Goal: Navigation & Orientation: Understand site structure

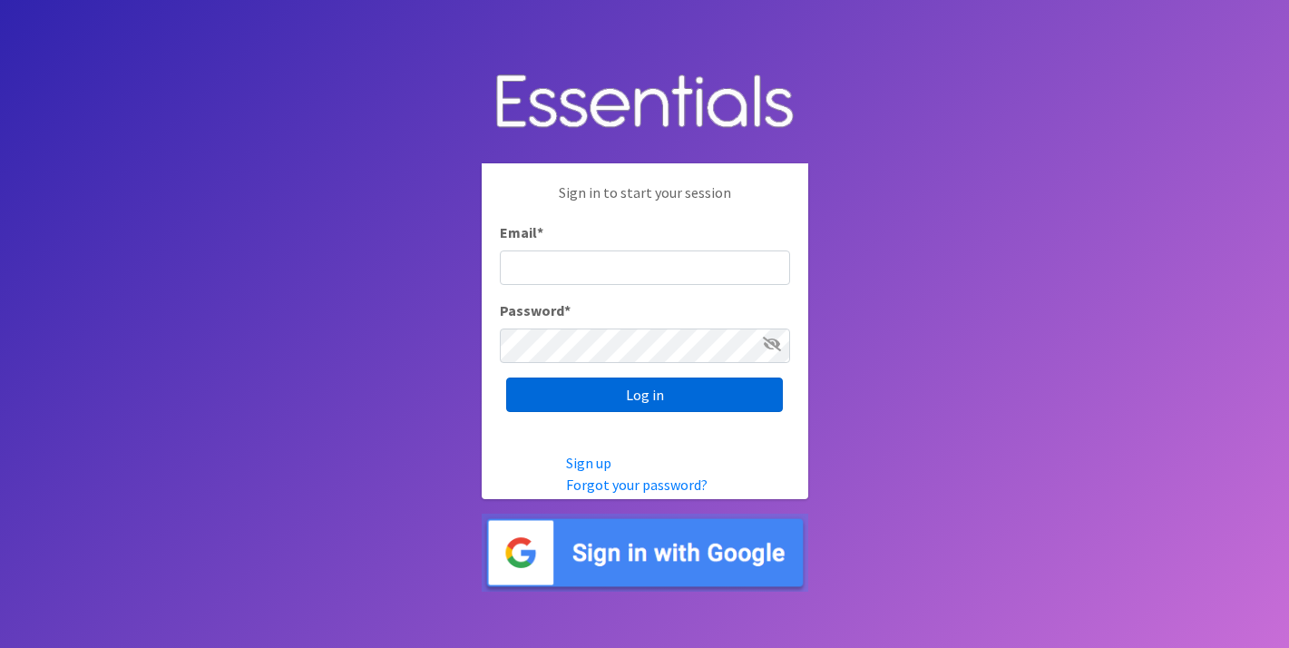
type input "[EMAIL_ADDRESS][DOMAIN_NAME]"
click at [660, 398] on input "Log in" at bounding box center [644, 394] width 277 height 34
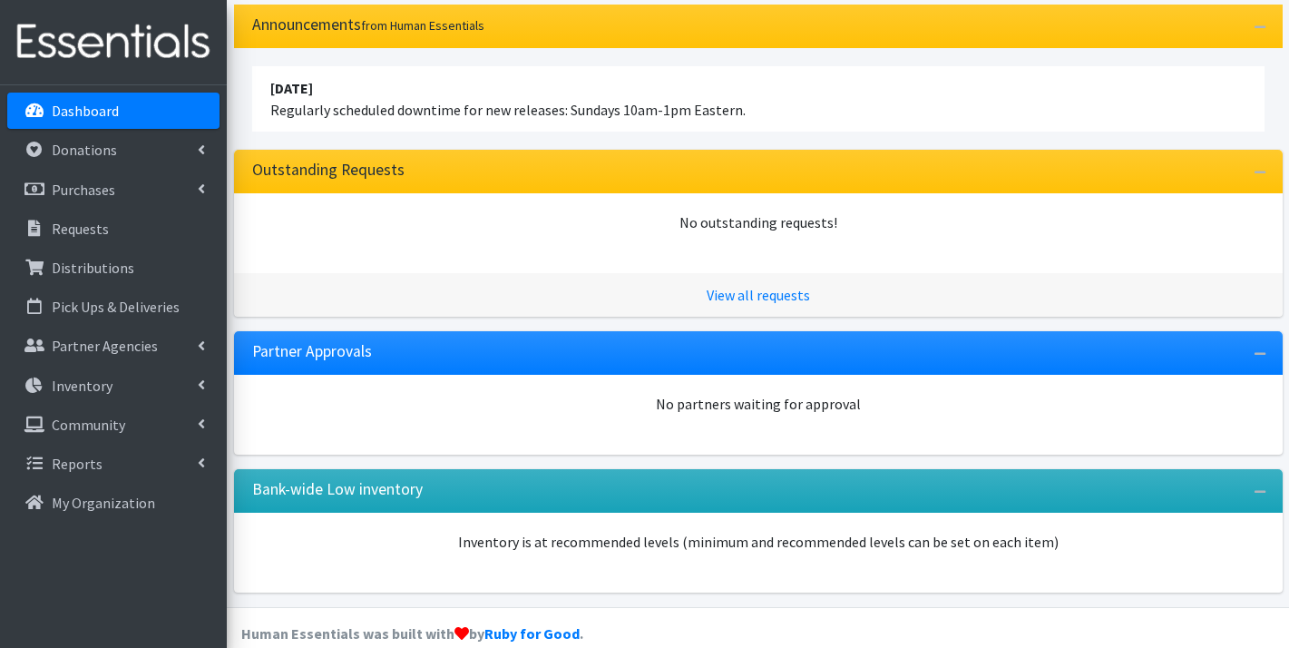
scroll to position [168, 0]
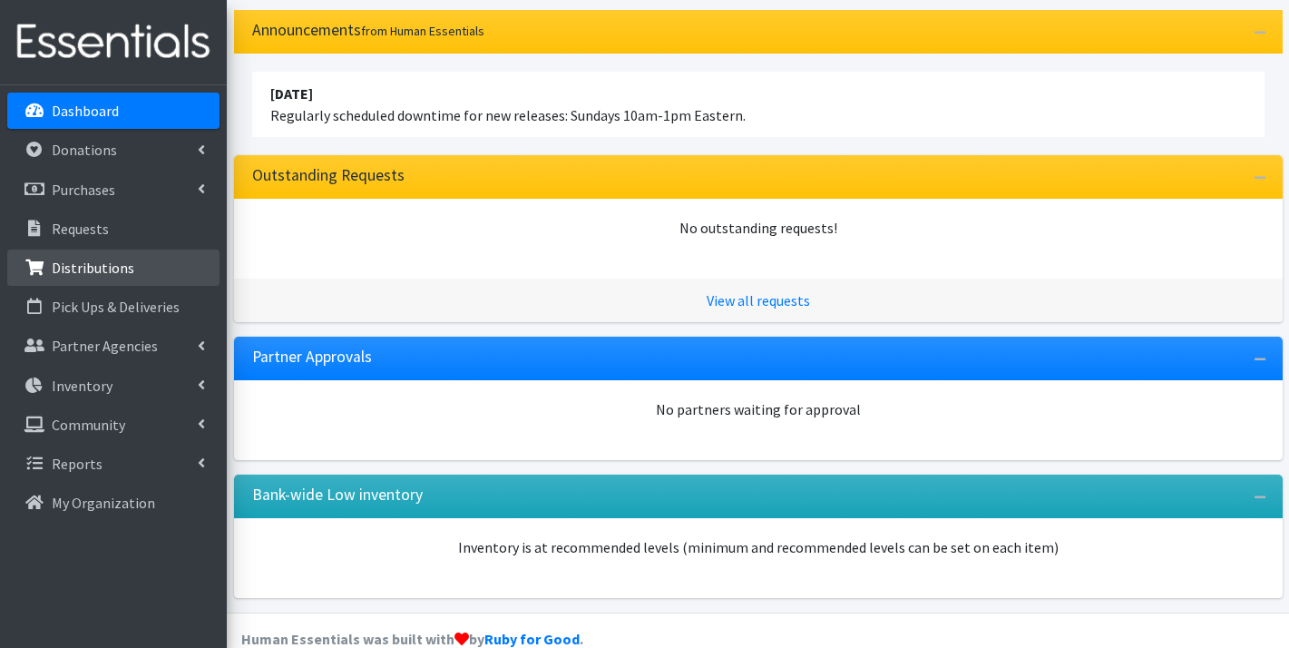
click at [101, 267] on p "Distributions" at bounding box center [93, 268] width 83 height 18
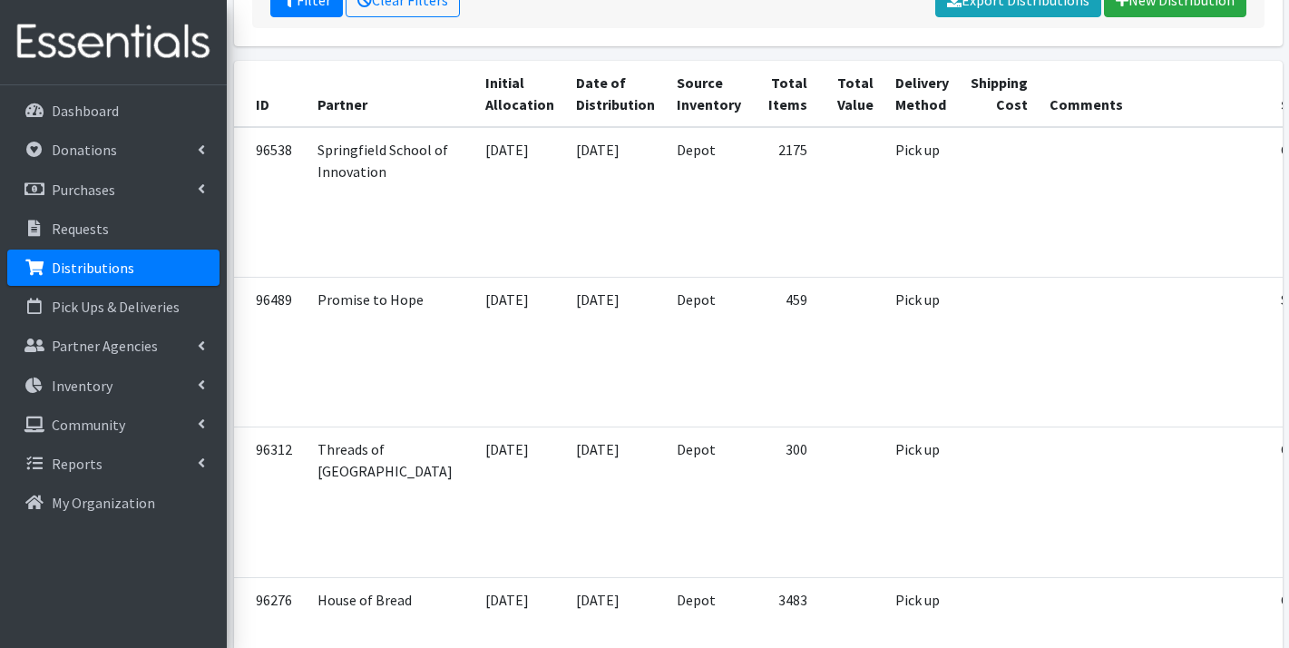
scroll to position [287, 0]
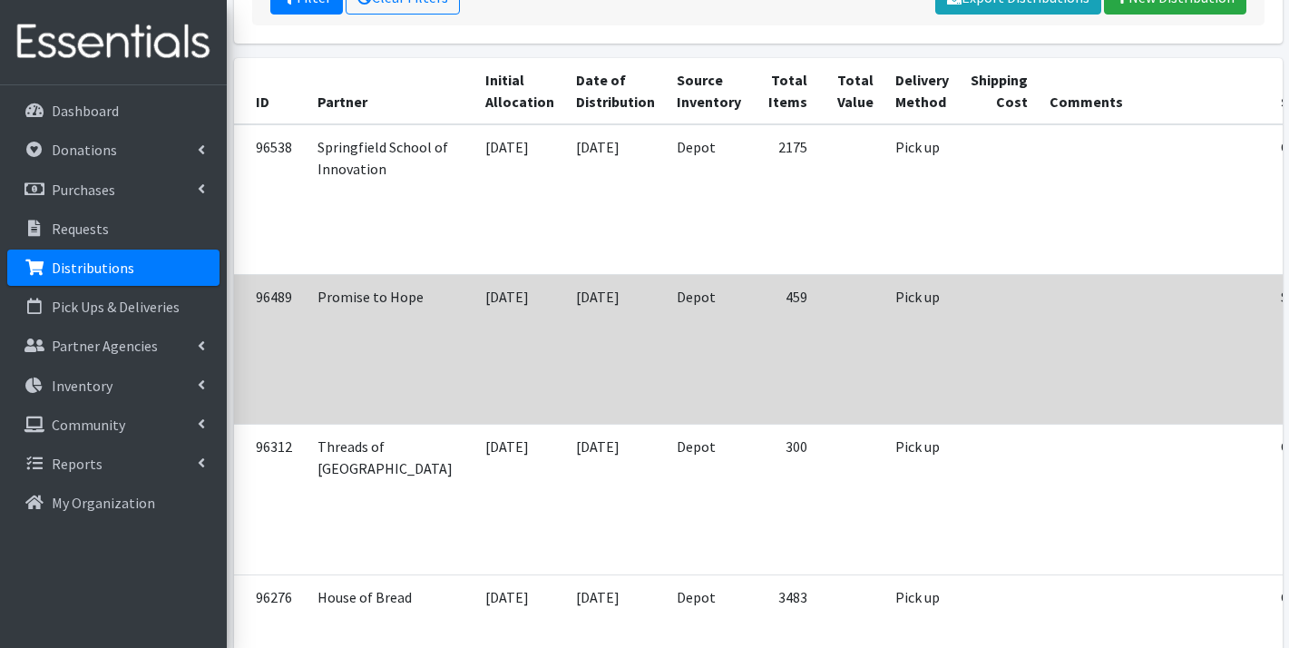
click at [818, 357] on td at bounding box center [851, 349] width 66 height 150
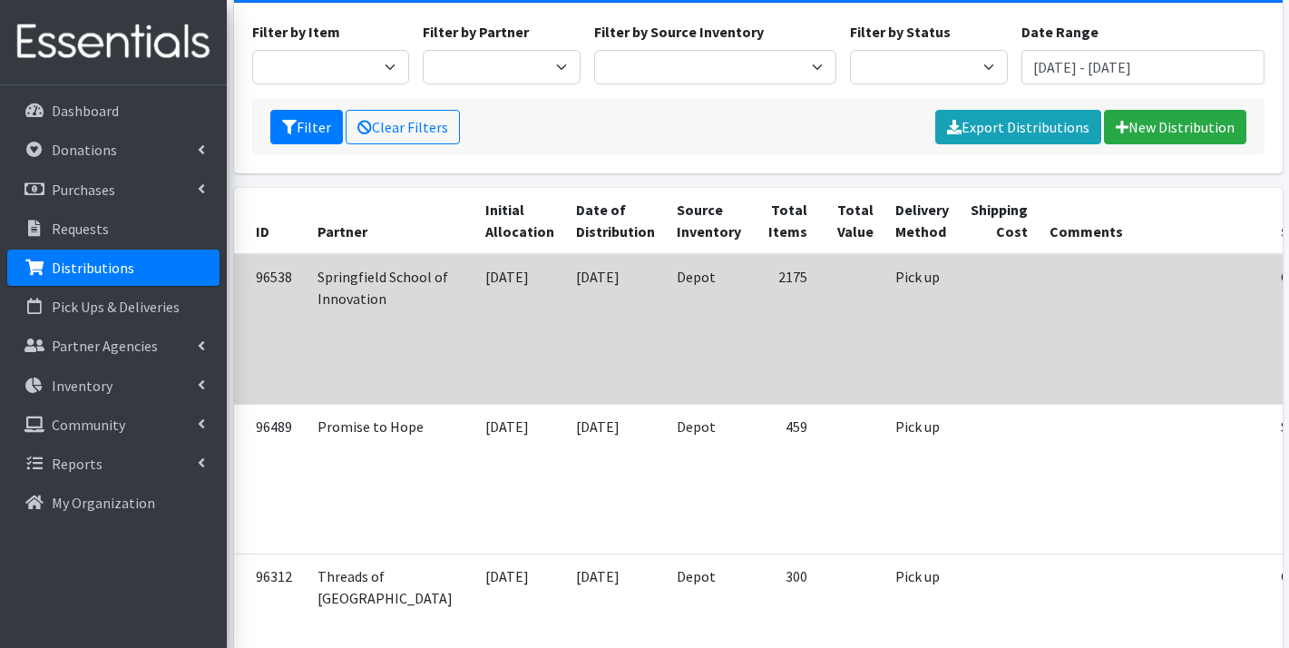
scroll to position [133, 0]
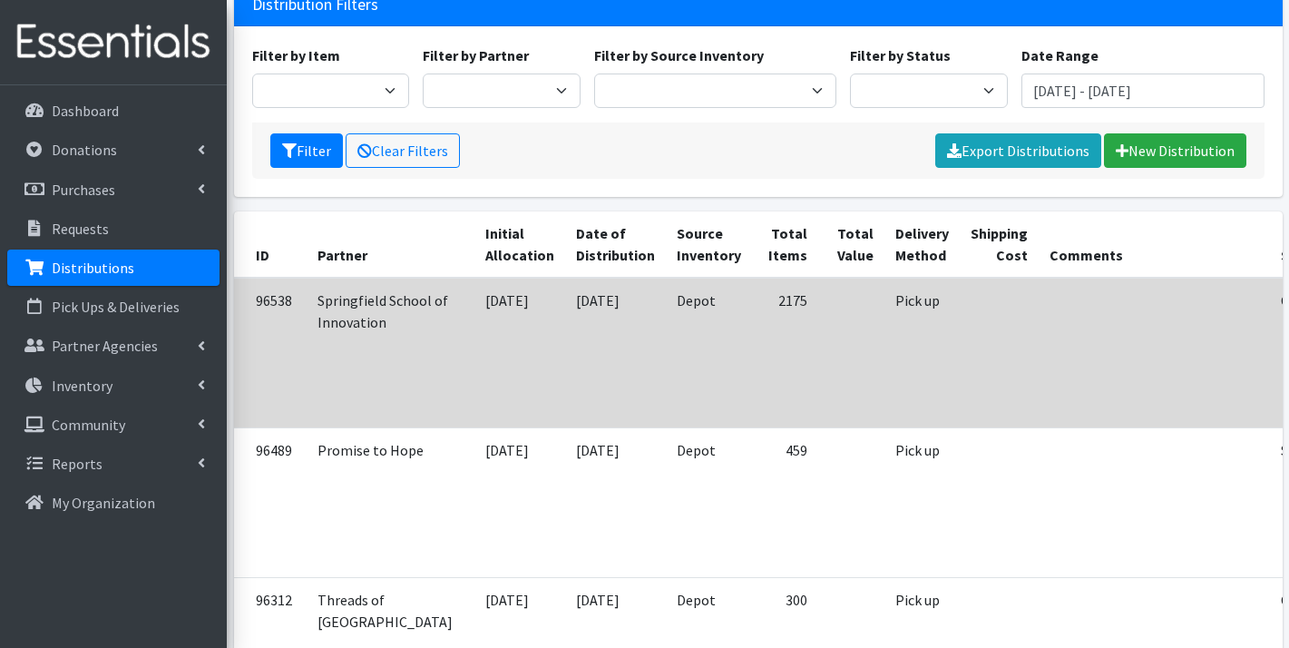
click at [960, 363] on td at bounding box center [999, 353] width 79 height 151
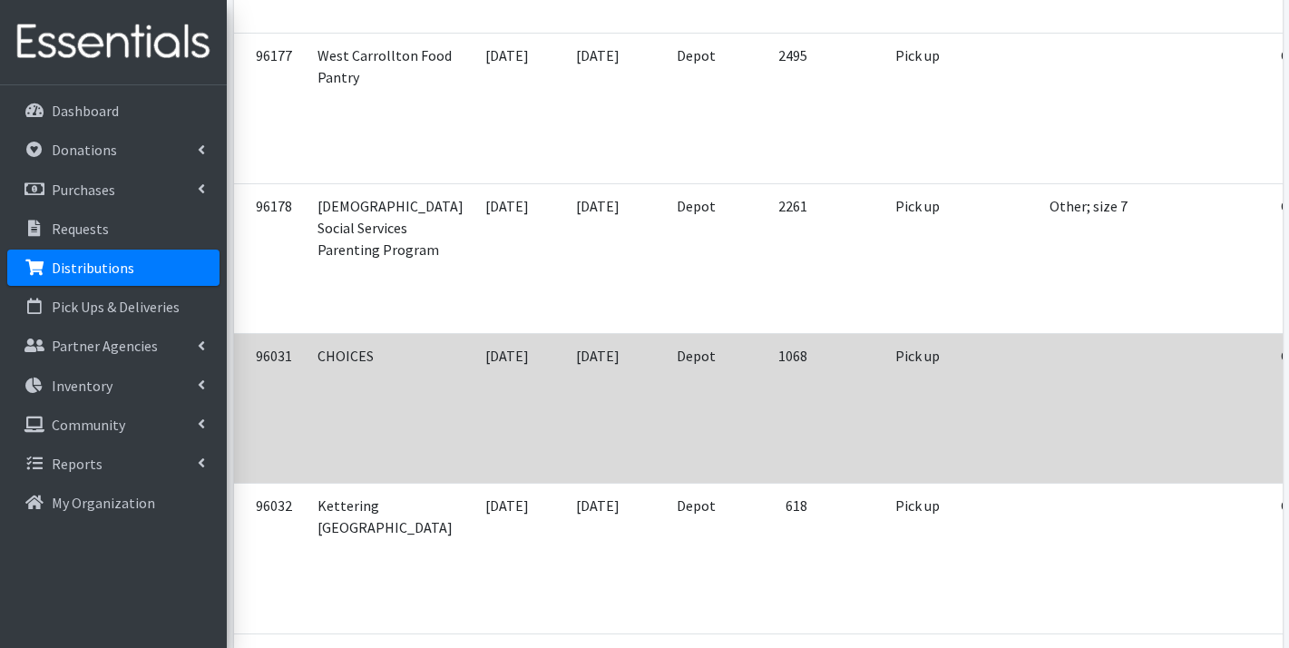
scroll to position [1126, 0]
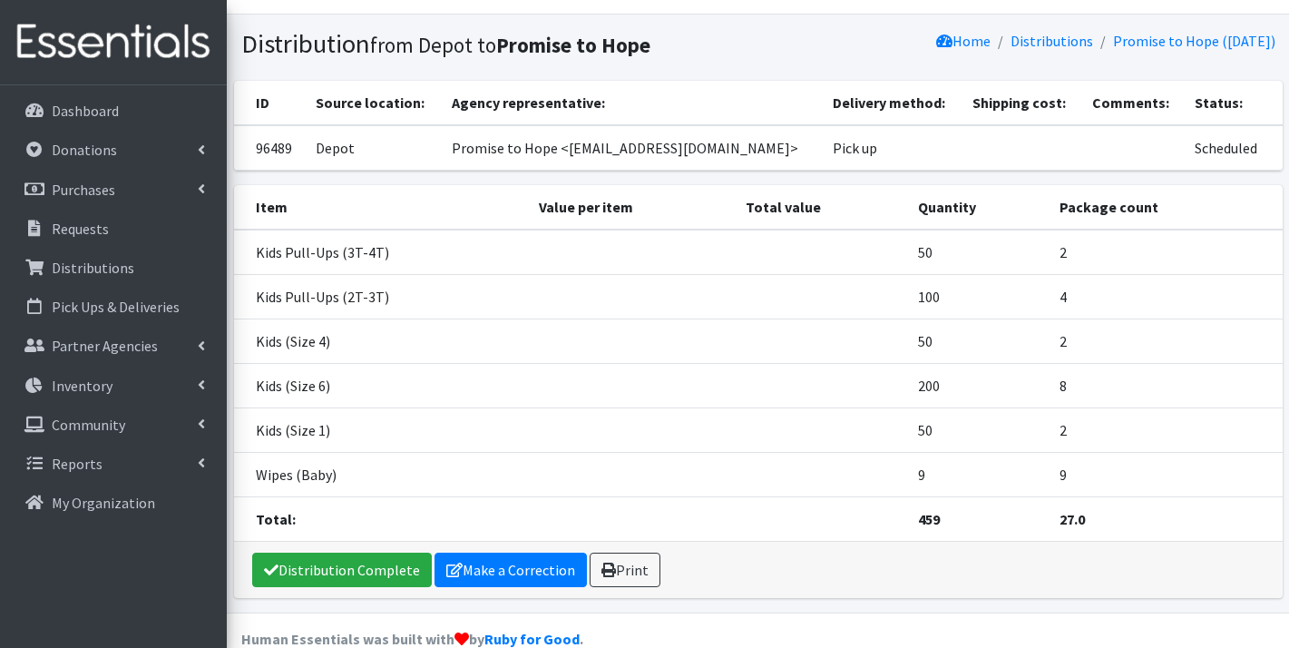
scroll to position [69, 0]
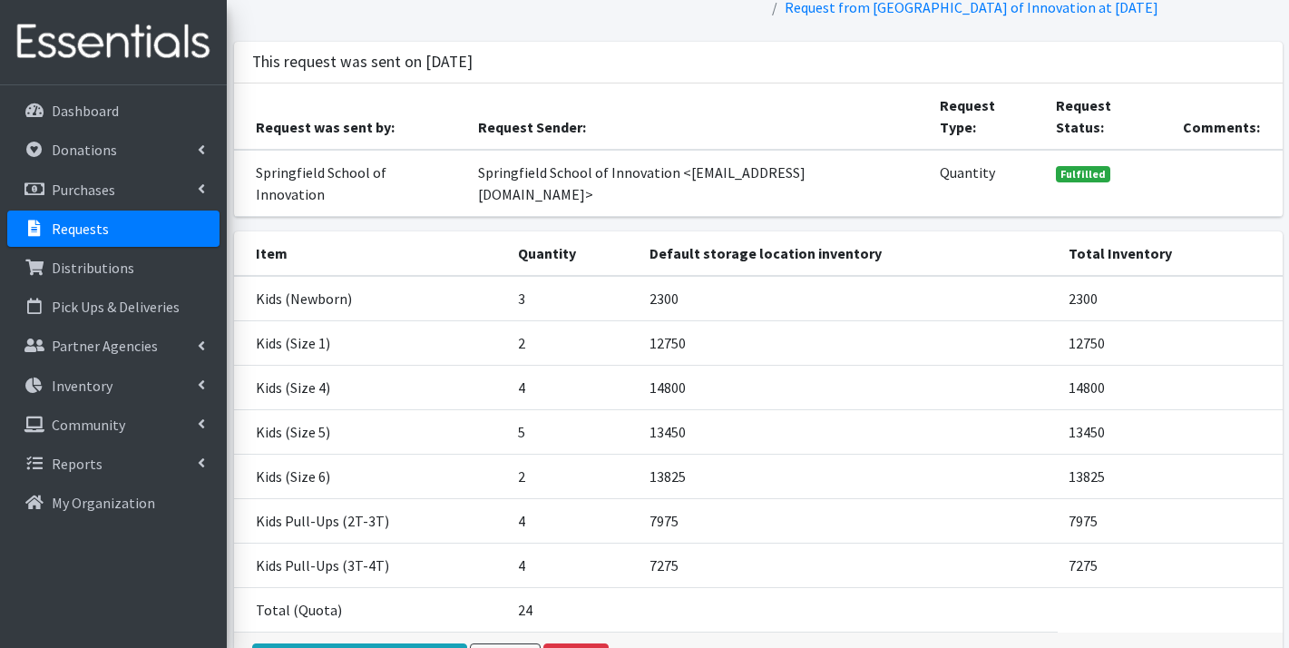
scroll to position [98, 0]
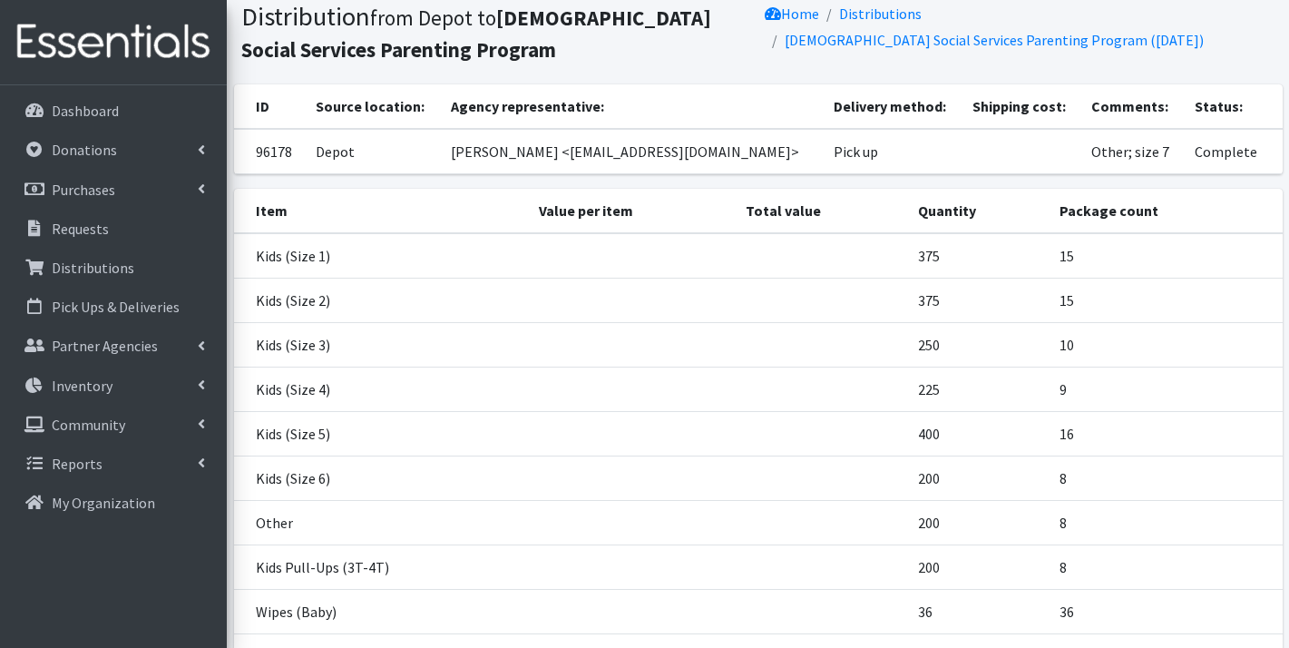
scroll to position [54, 0]
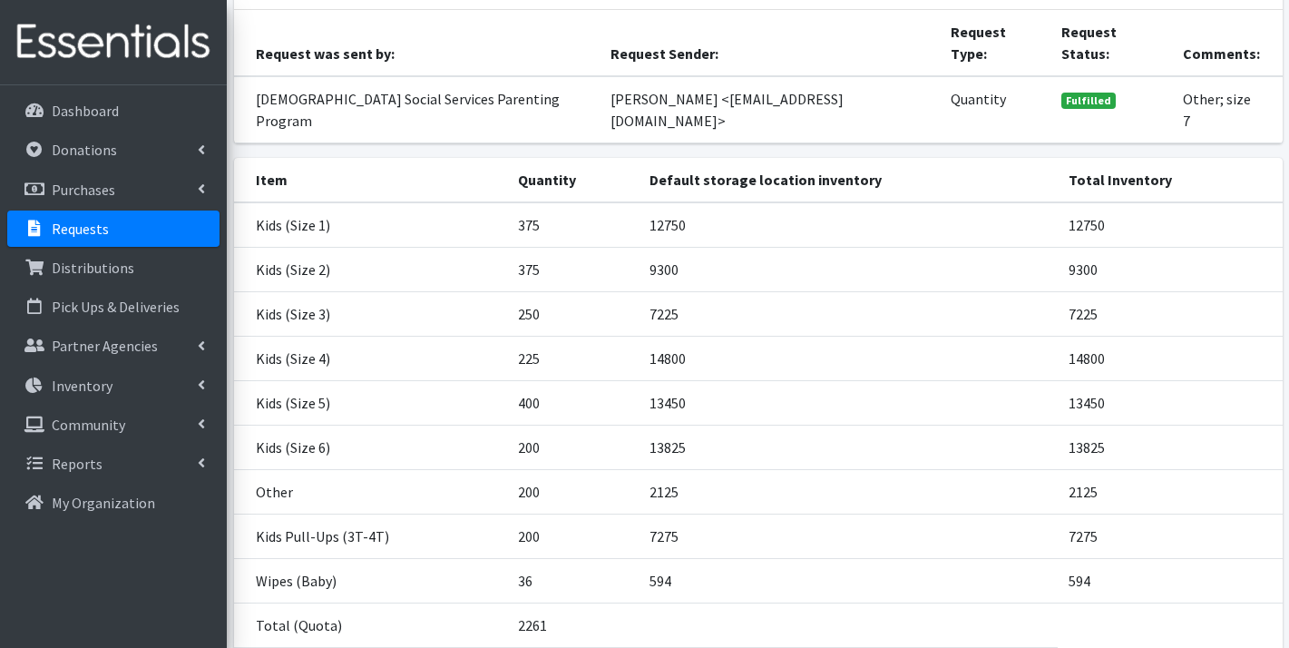
scroll to position [194, 0]
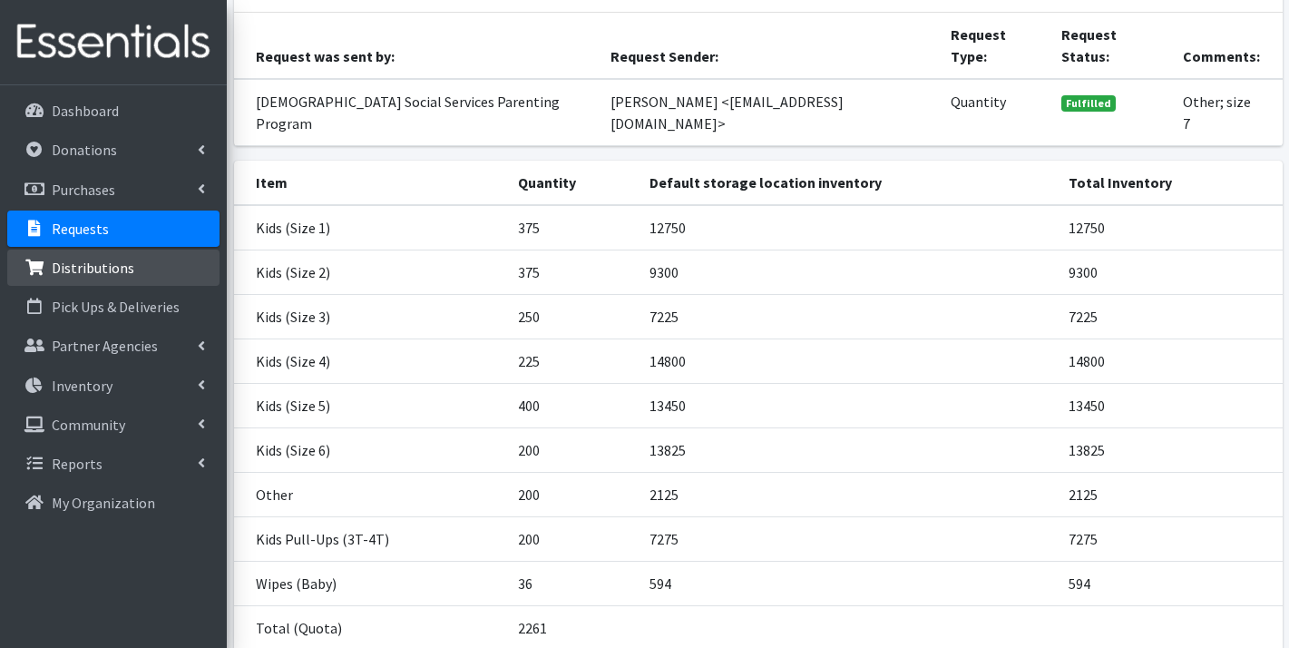
click at [80, 277] on link "Distributions" at bounding box center [113, 267] width 212 height 36
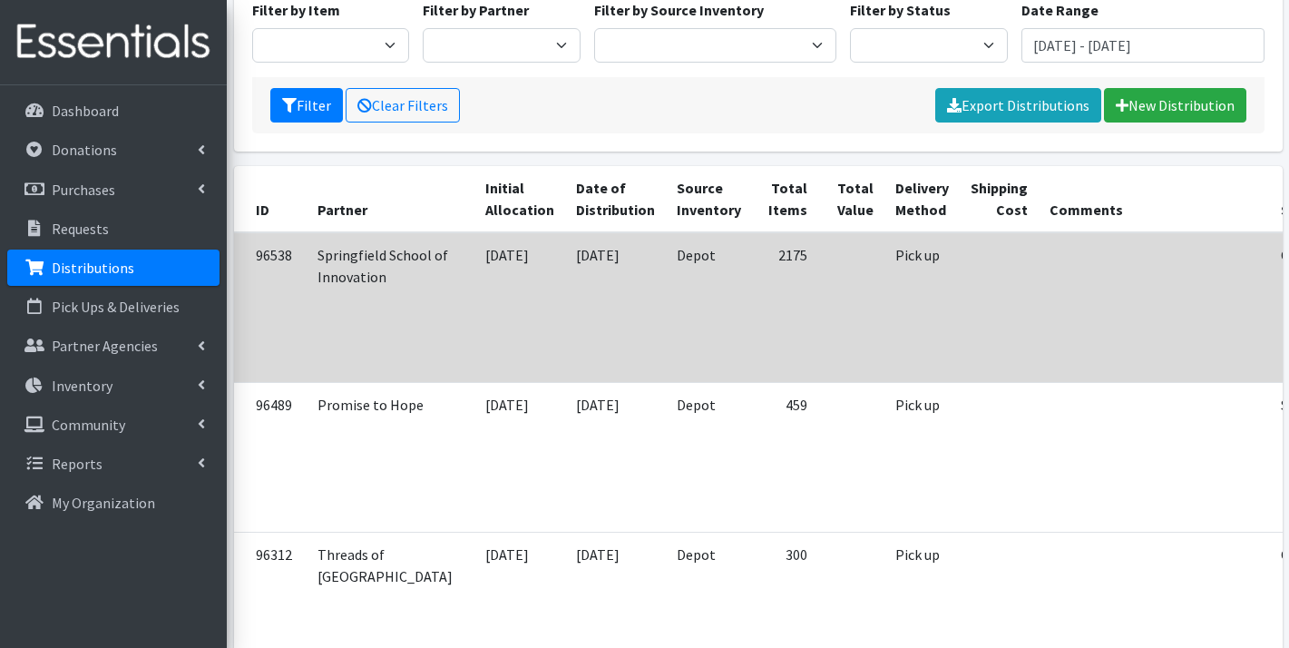
scroll to position [174, 0]
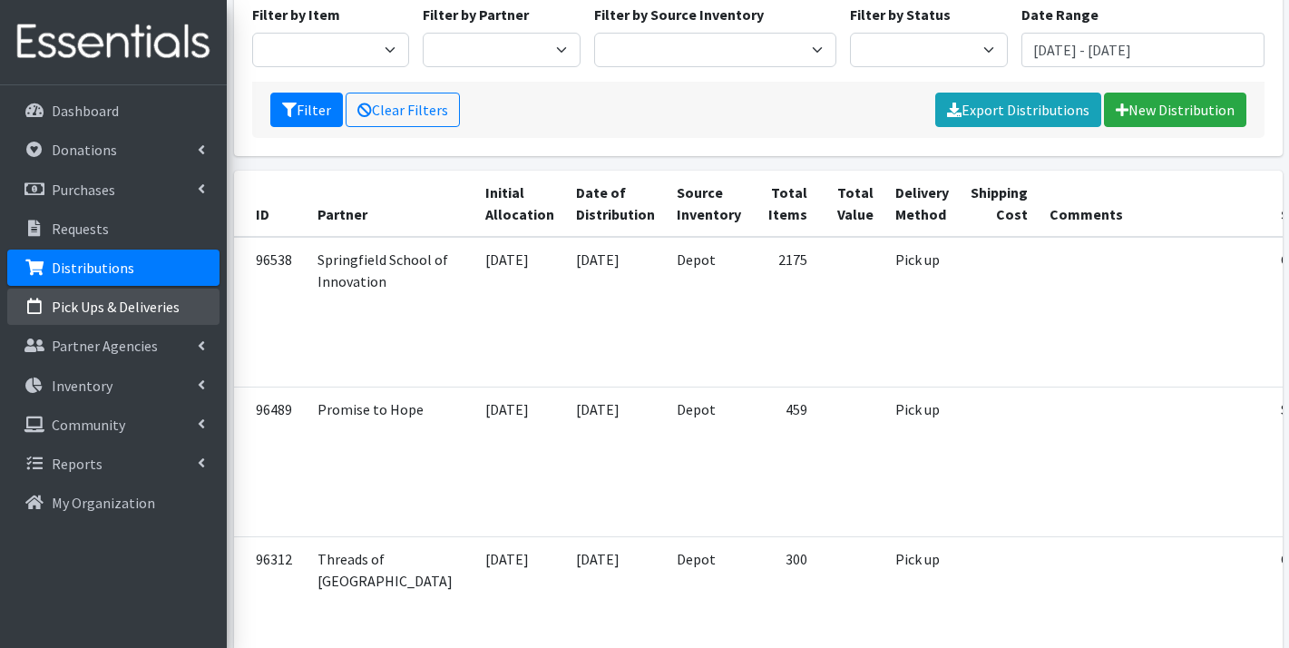
click at [138, 312] on p "Pick Ups & Deliveries" at bounding box center [116, 307] width 128 height 18
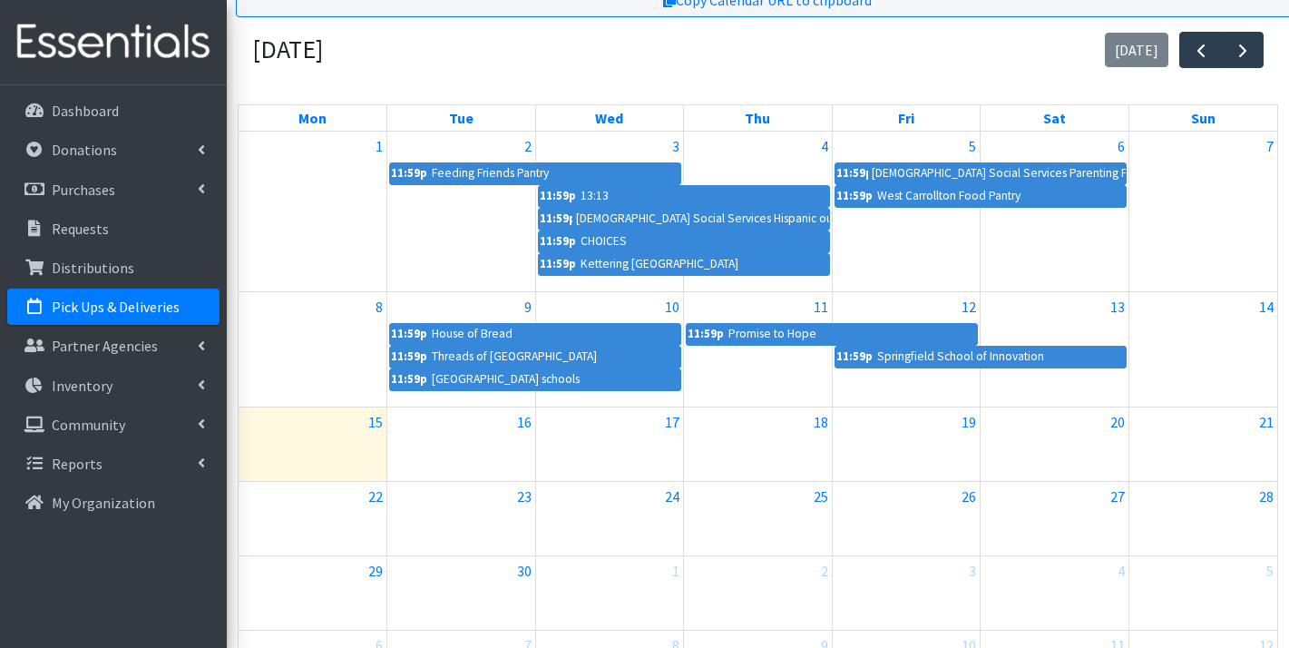
scroll to position [133, 0]
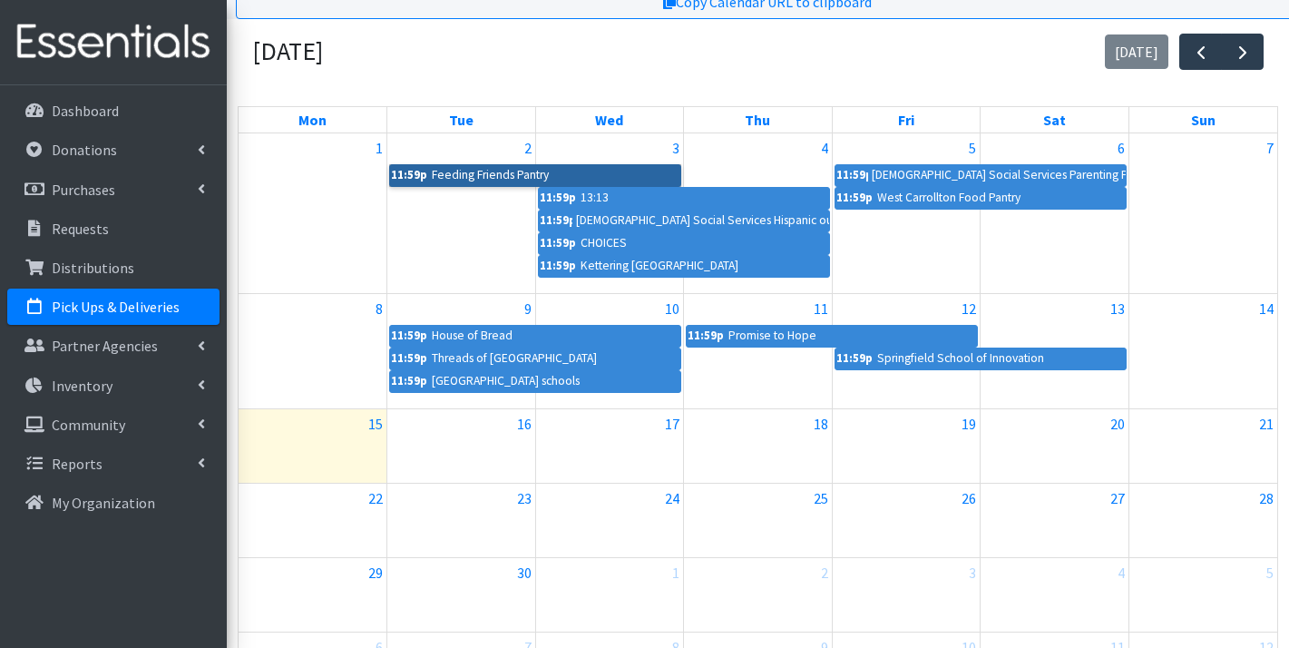
click at [473, 179] on link "11:59p Feeding Friends Pantry" at bounding box center [535, 175] width 292 height 22
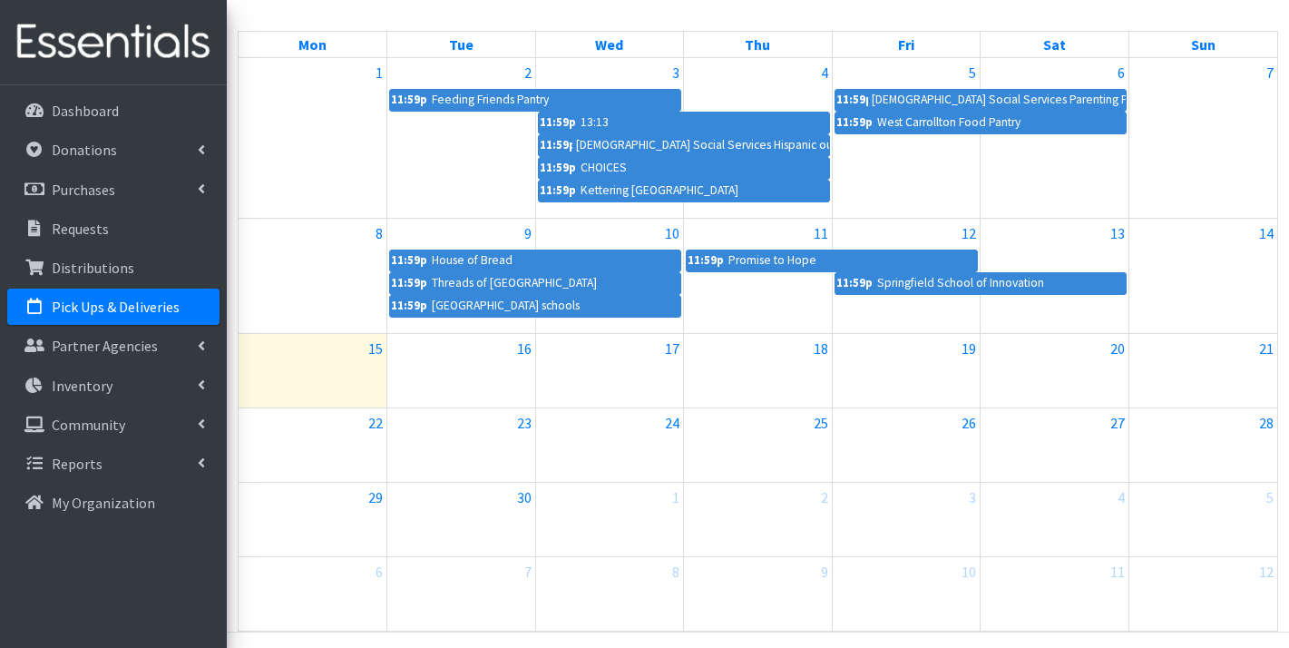
scroll to position [205, 0]
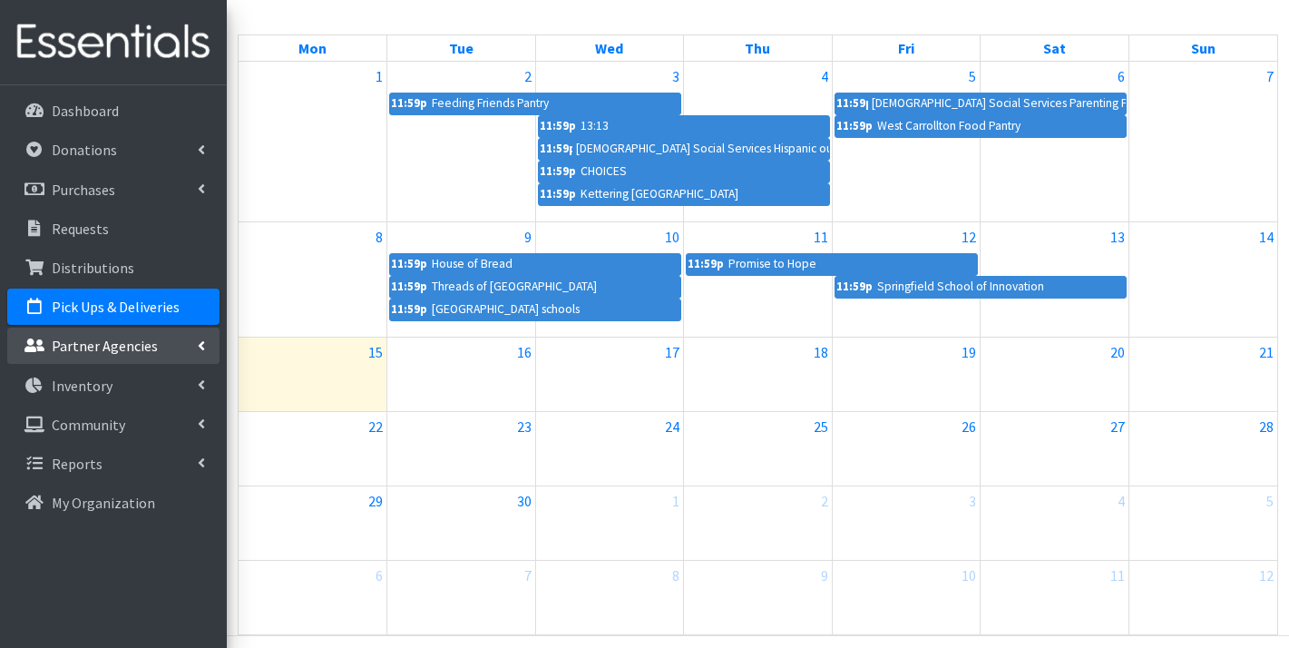
click at [147, 342] on p "Partner Agencies" at bounding box center [105, 346] width 106 height 18
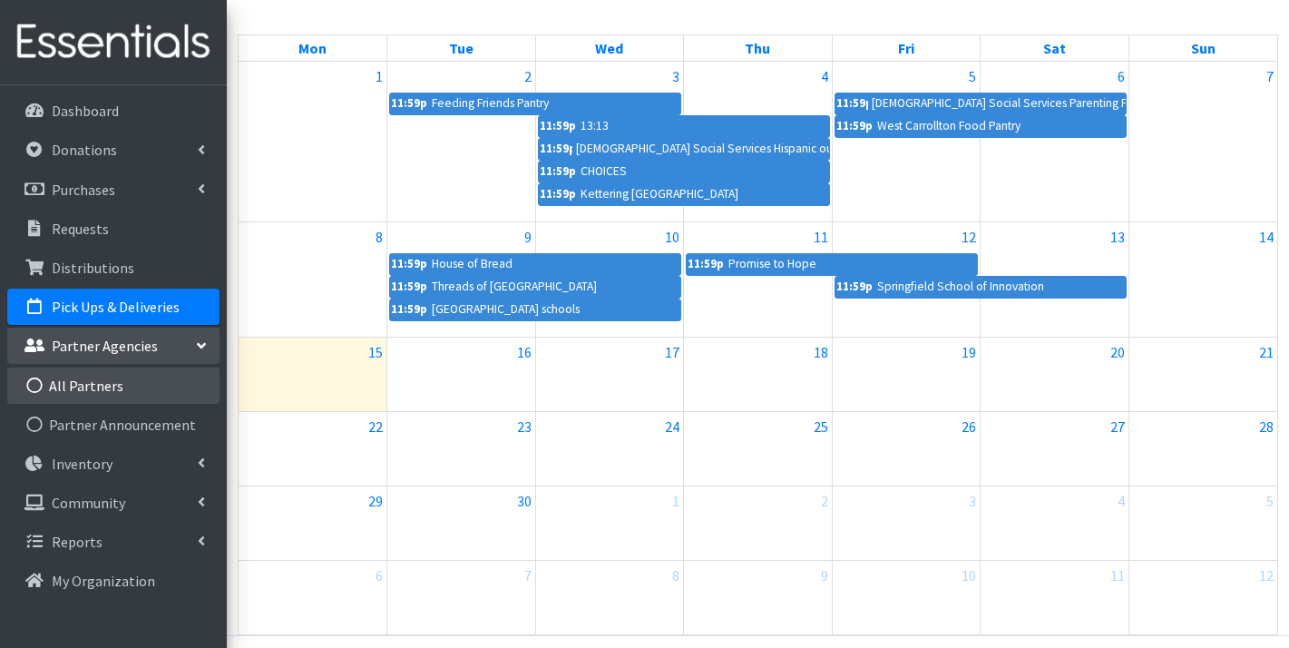
click at [120, 390] on link "All Partners" at bounding box center [113, 385] width 212 height 36
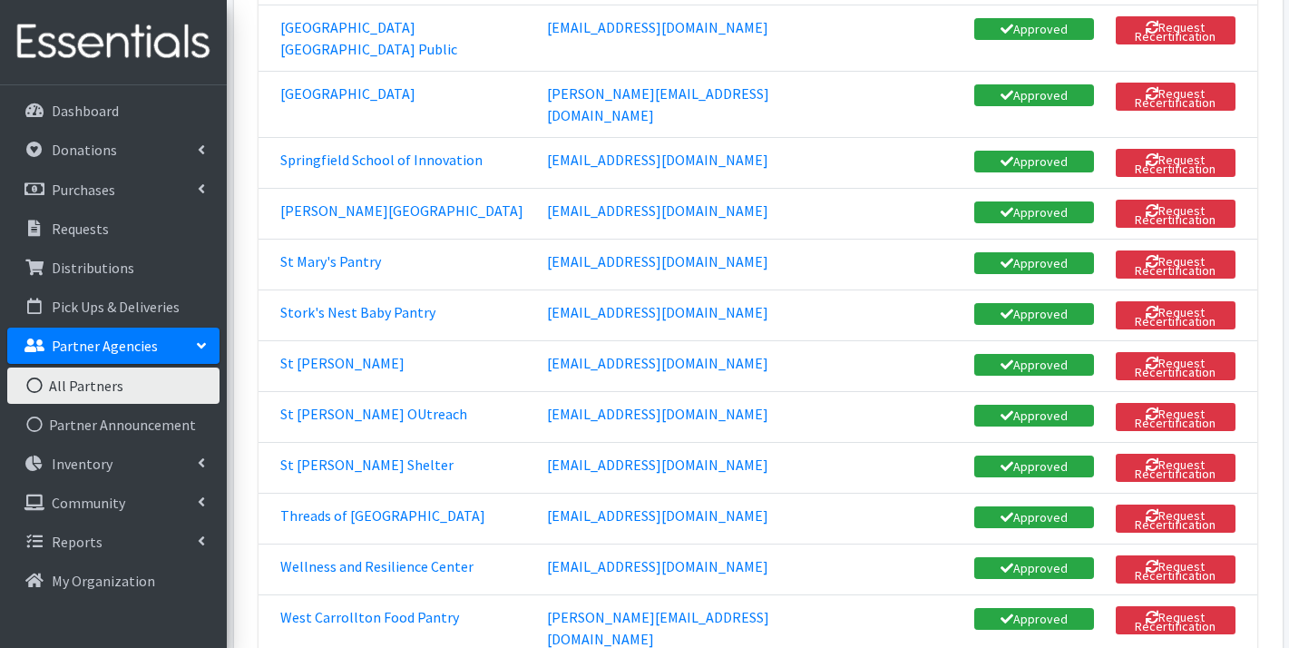
scroll to position [2616, 0]
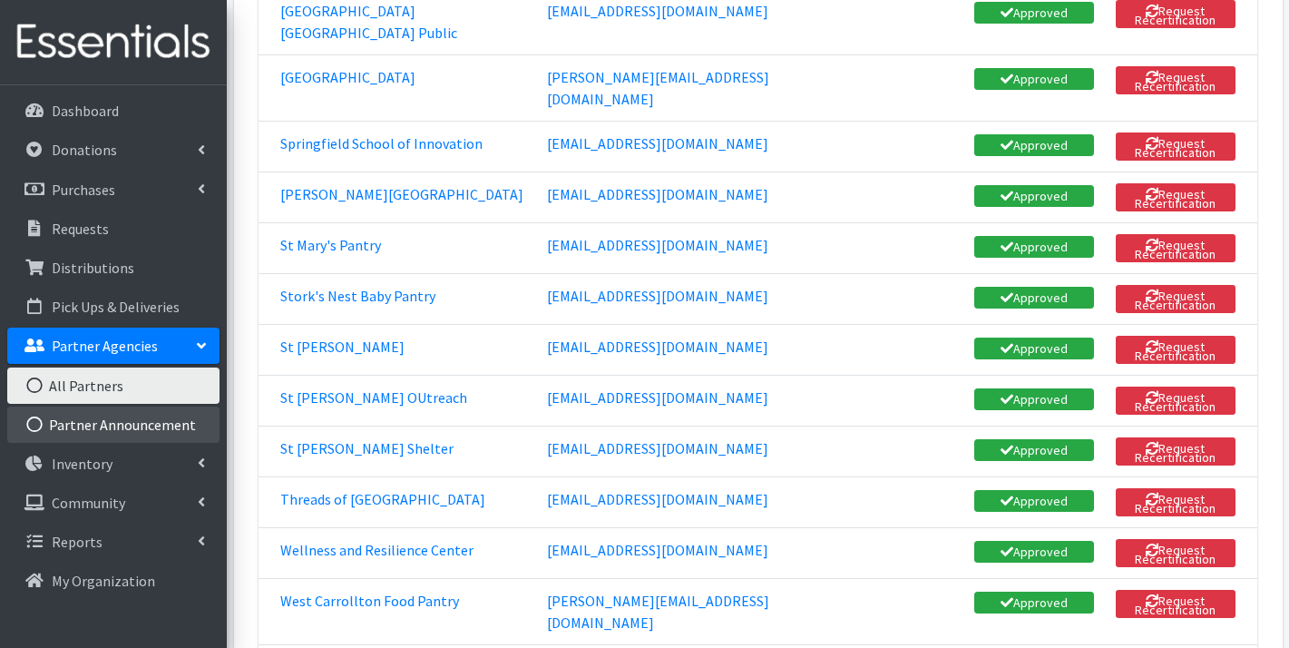
click at [164, 427] on link "Partner Announcement" at bounding box center [113, 424] width 212 height 36
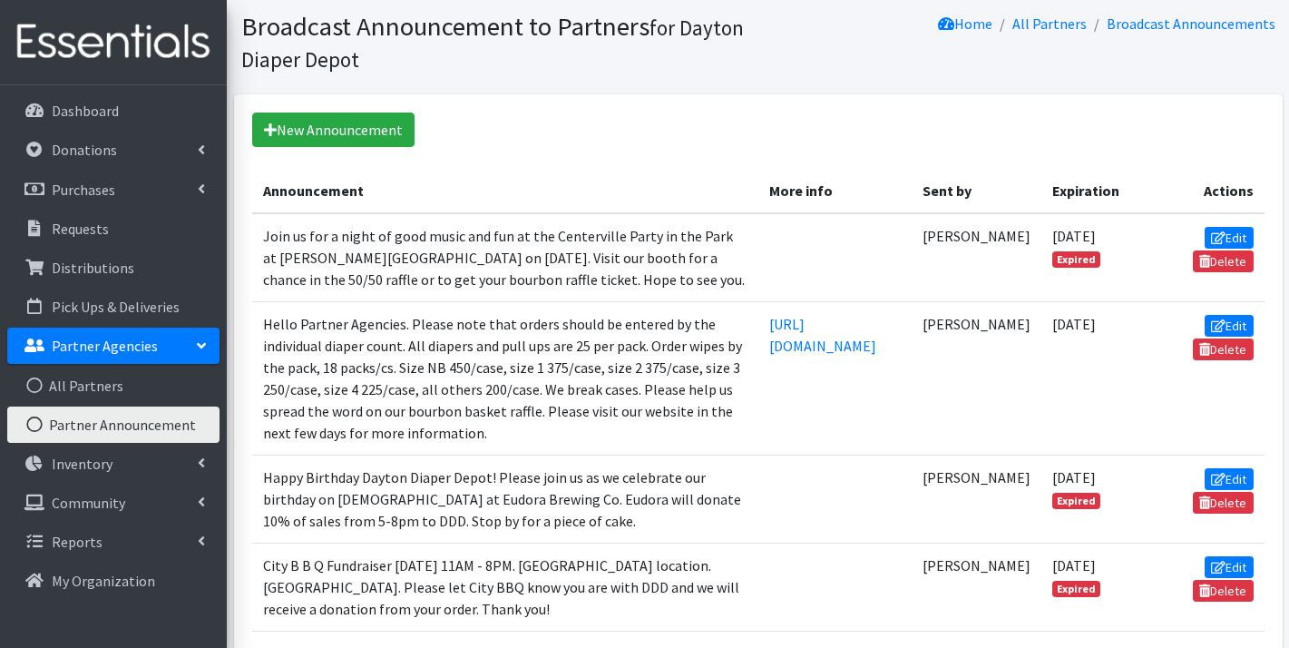
scroll to position [60, 0]
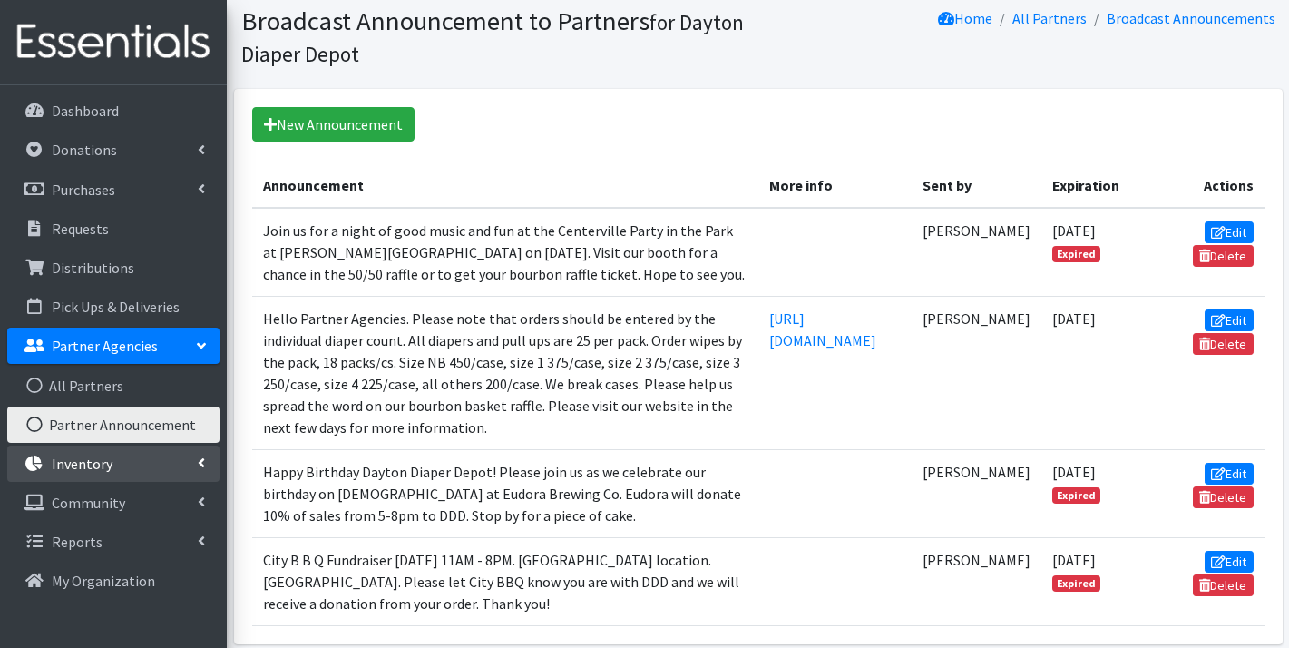
click at [145, 464] on link "Inventory" at bounding box center [113, 463] width 212 height 36
click at [138, 464] on link "Inventory" at bounding box center [113, 463] width 212 height 36
click at [89, 465] on p "Inventory" at bounding box center [82, 464] width 61 height 18
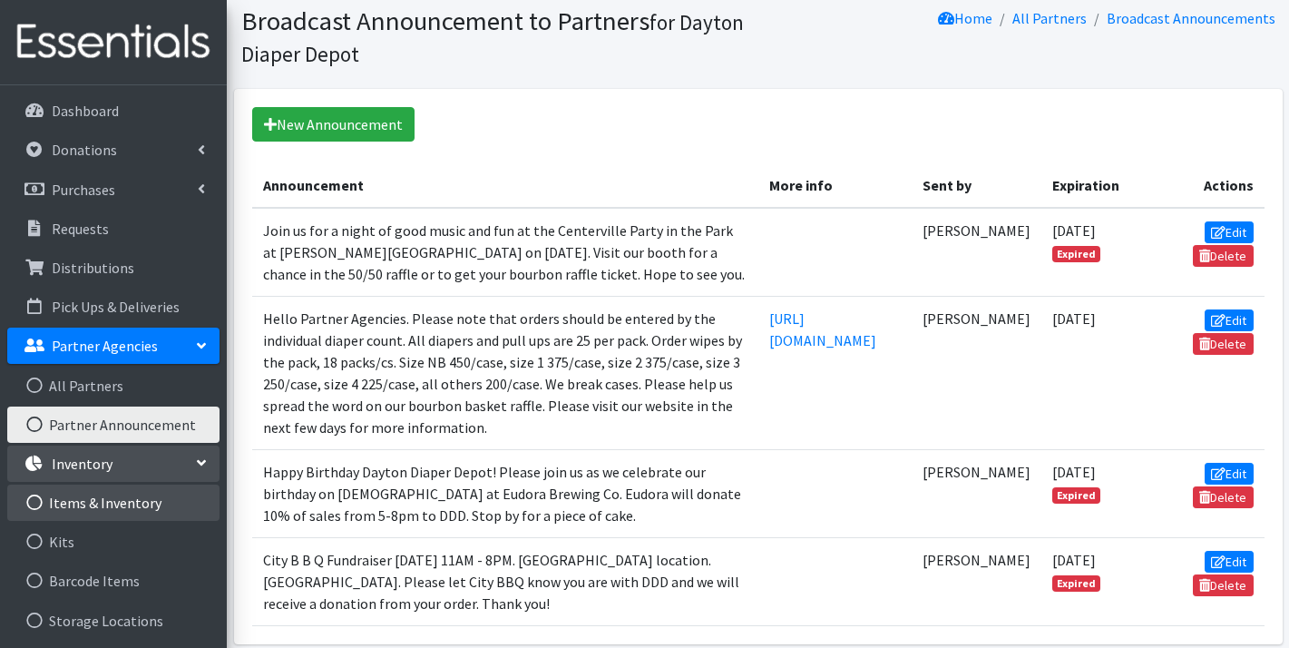
click at [92, 509] on link "Items & Inventory" at bounding box center [113, 502] width 212 height 36
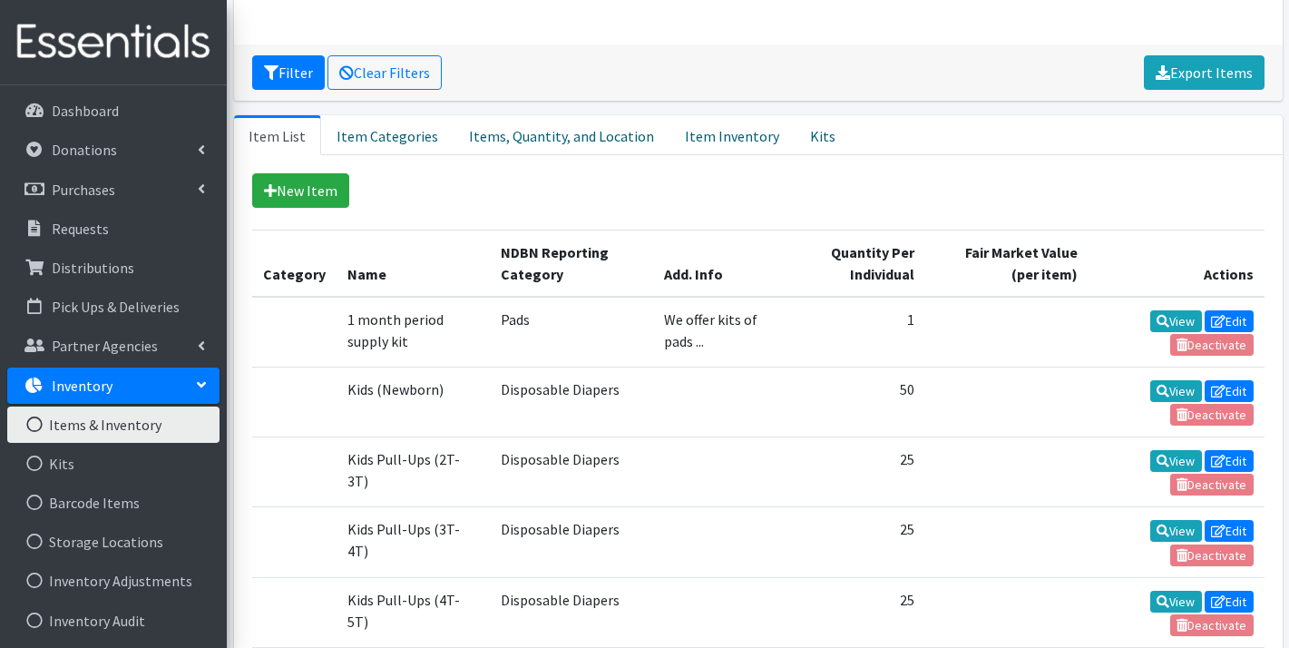
scroll to position [277, 0]
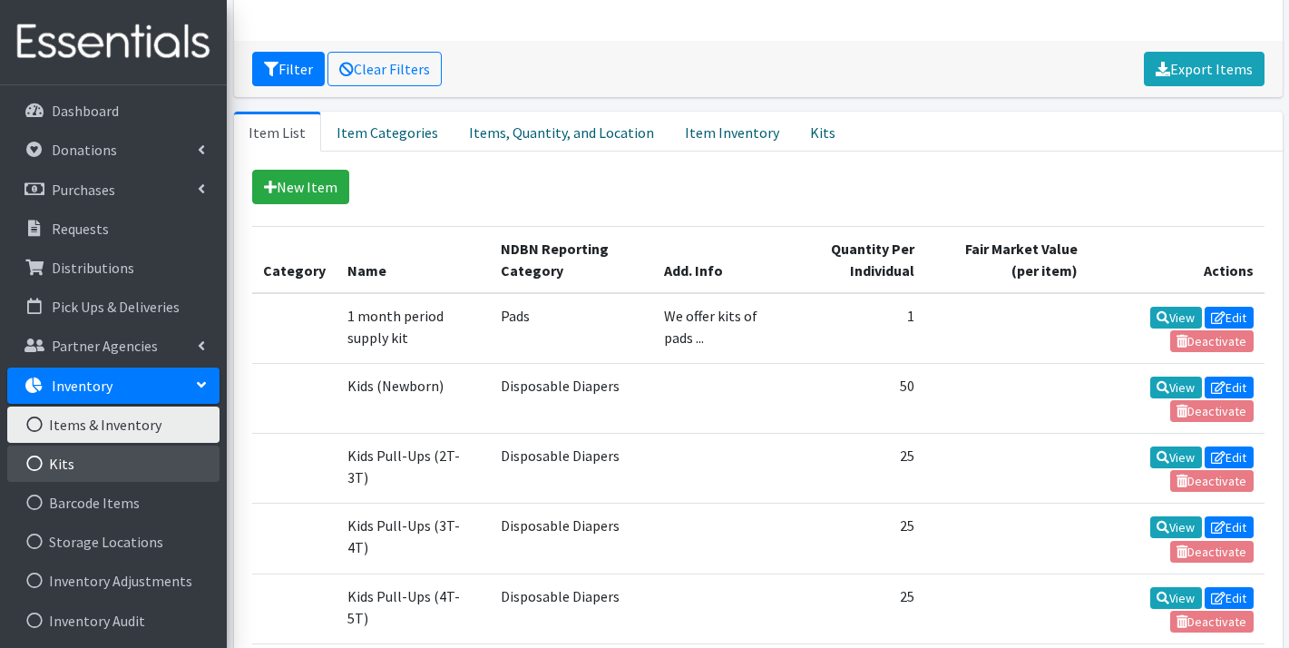
click at [132, 458] on link "Kits" at bounding box center [113, 463] width 212 height 36
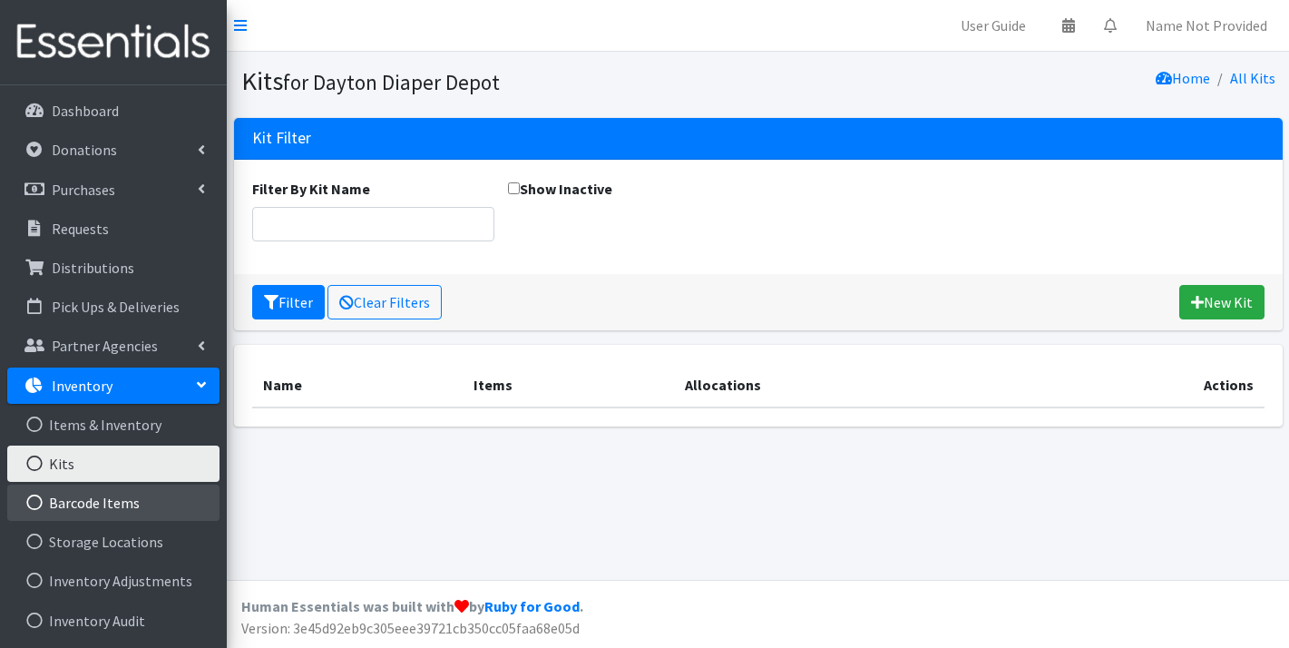
click at [121, 500] on link "Barcode Items" at bounding box center [113, 502] width 212 height 36
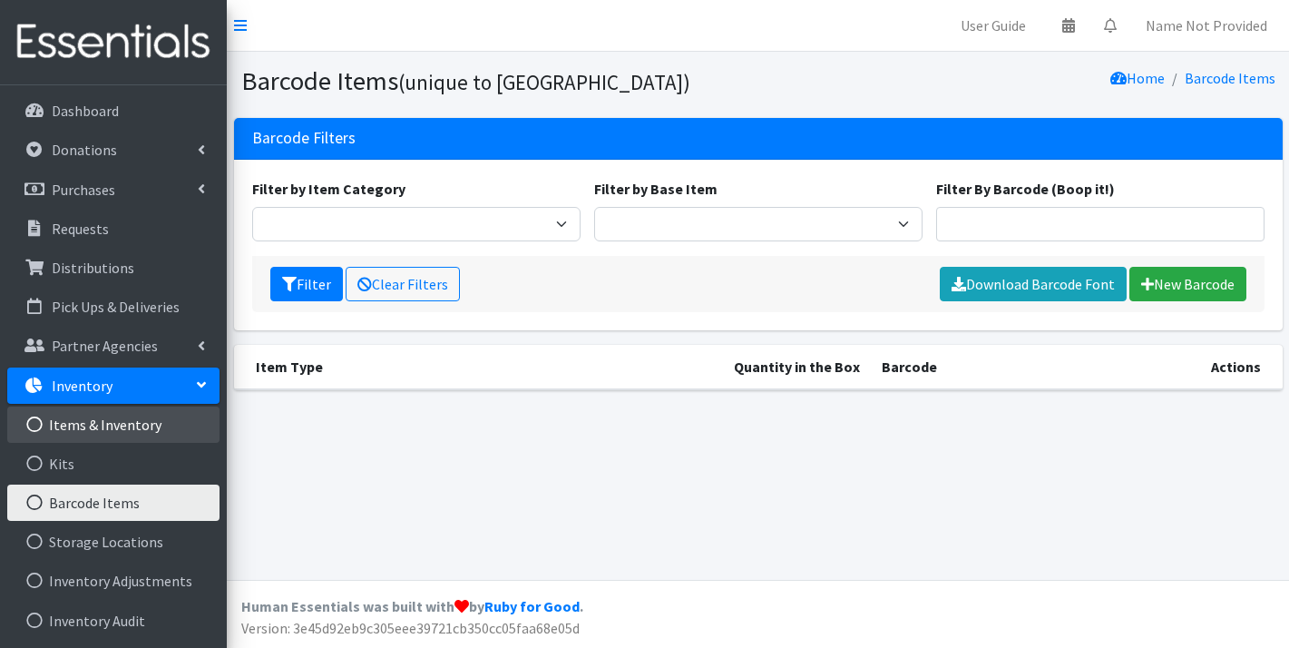
click at [121, 425] on link "Items & Inventory" at bounding box center [113, 424] width 212 height 36
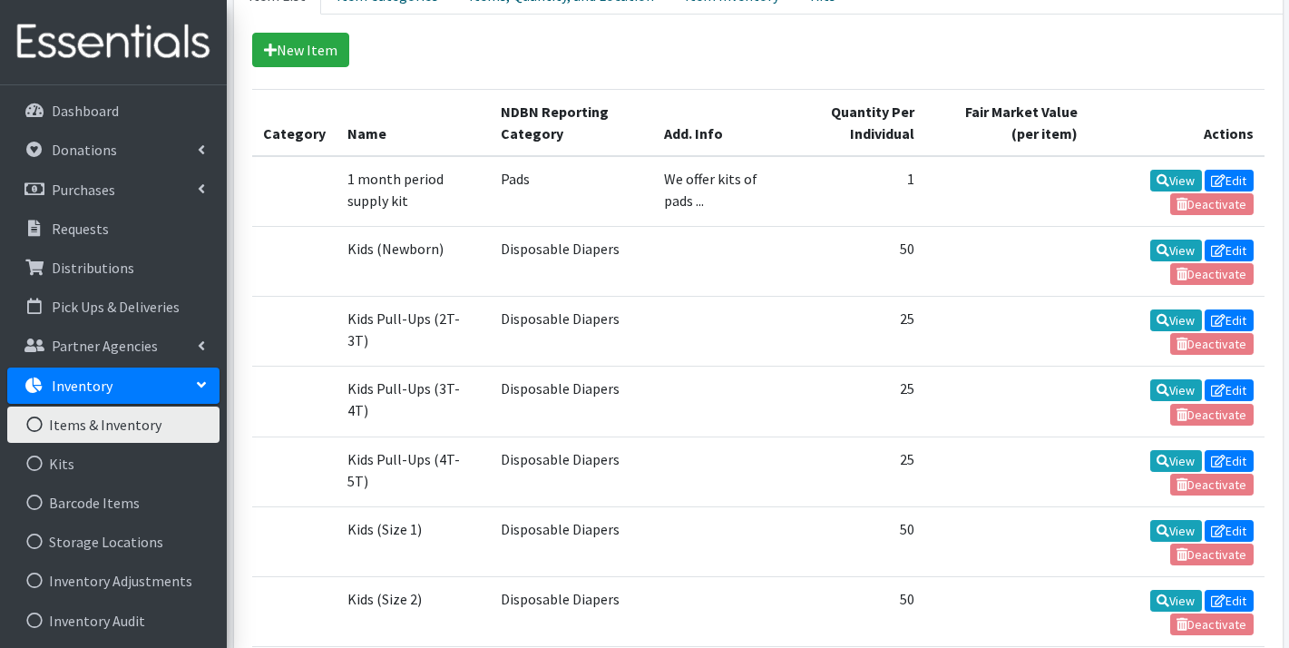
scroll to position [422, 0]
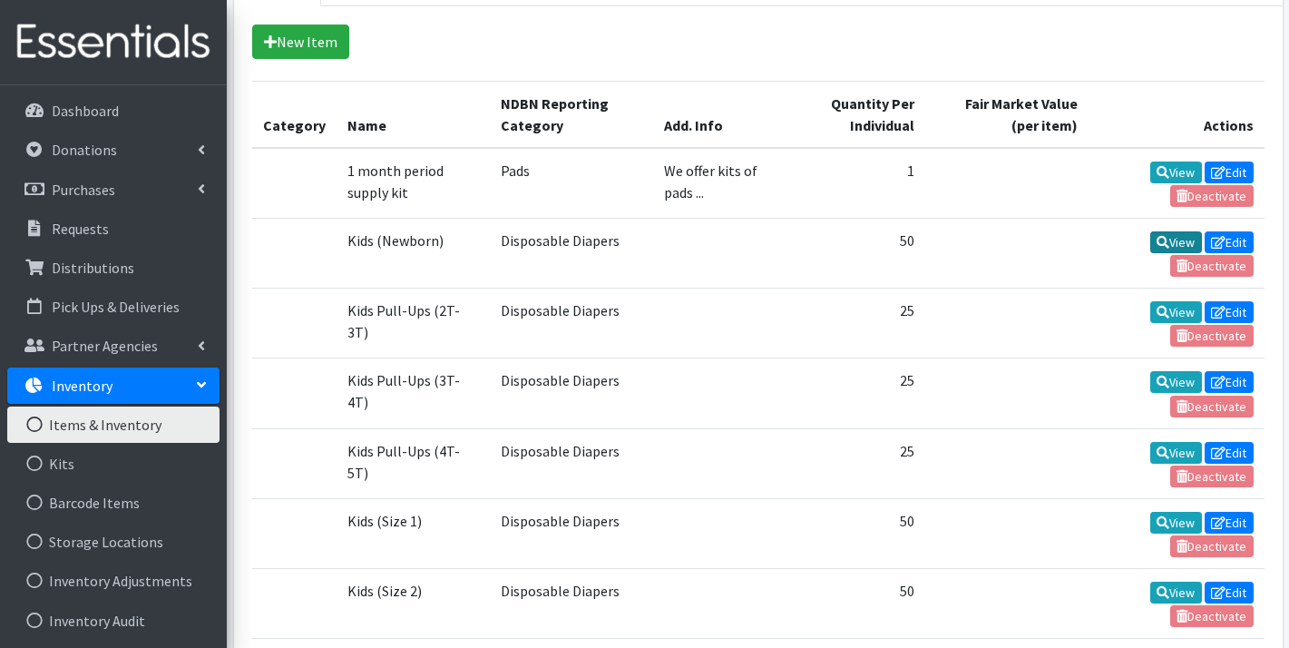
click at [1159, 241] on icon at bounding box center [1163, 242] width 13 height 13
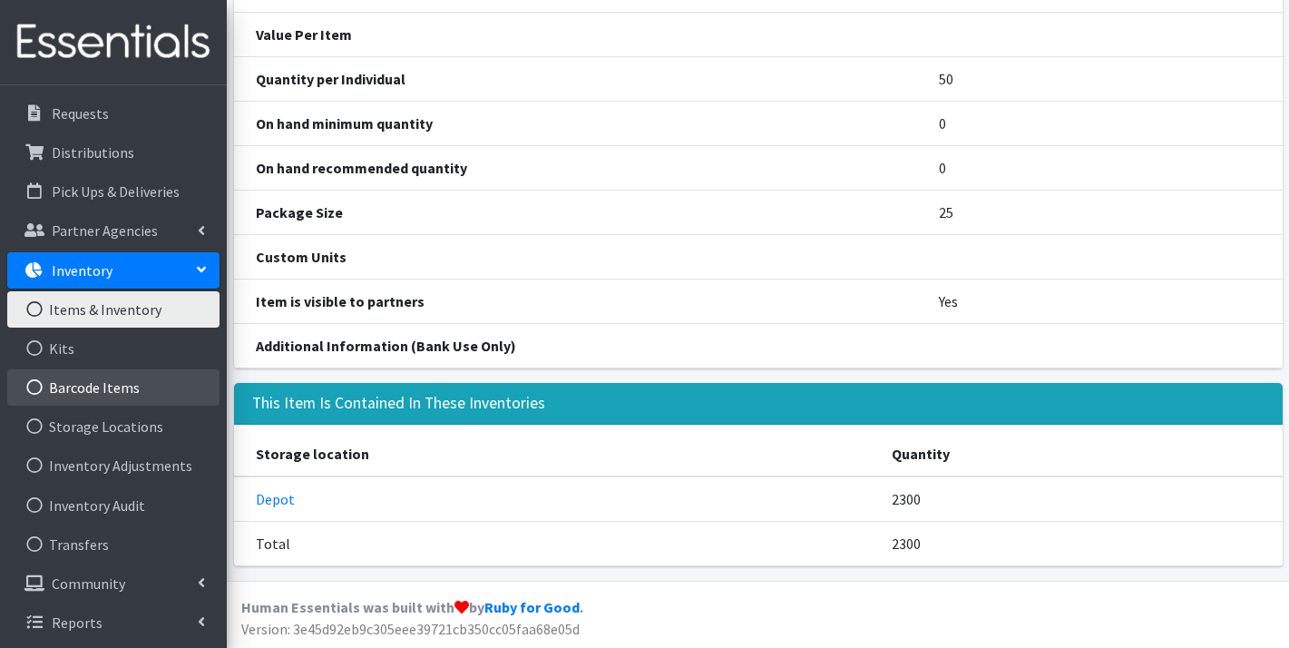
scroll to position [116, 0]
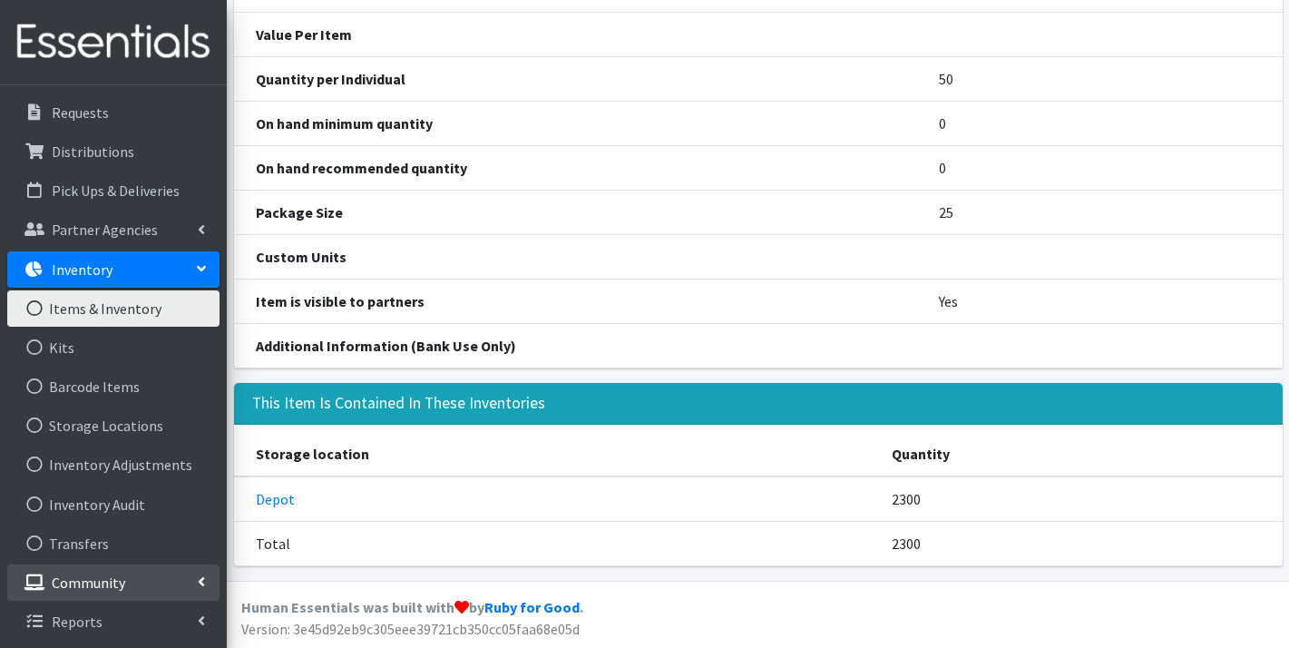
click at [137, 577] on link "Community" at bounding box center [113, 582] width 212 height 36
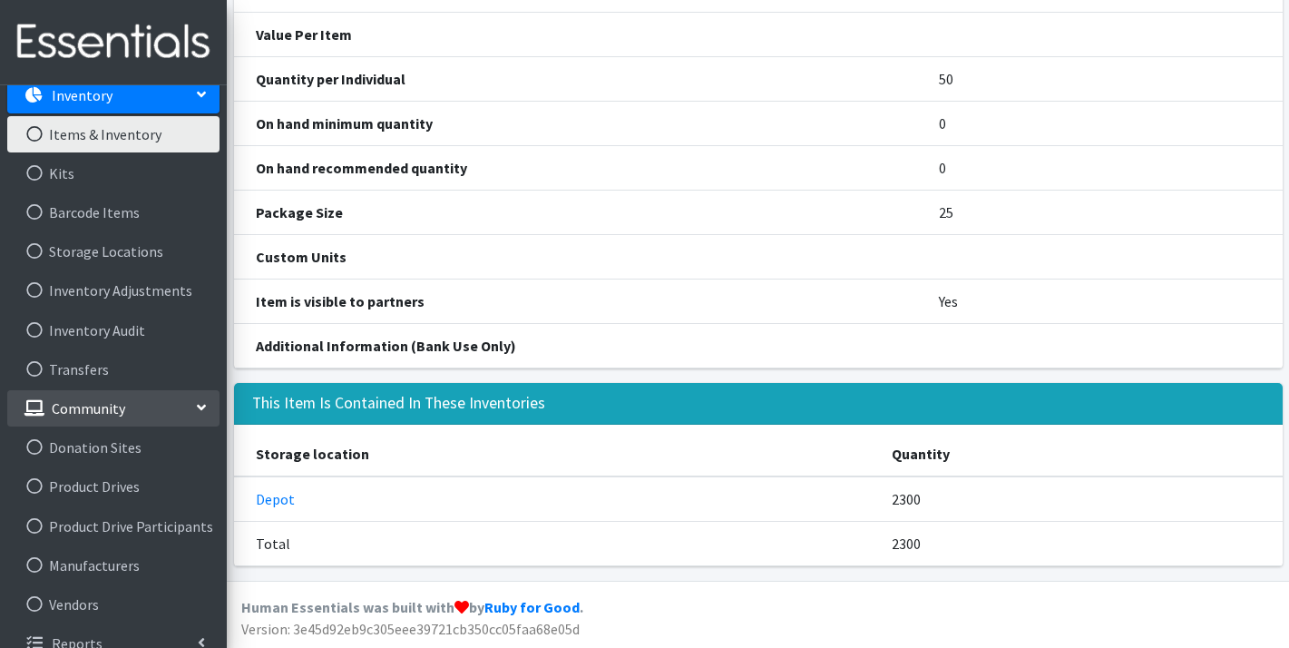
scroll to position [312, 0]
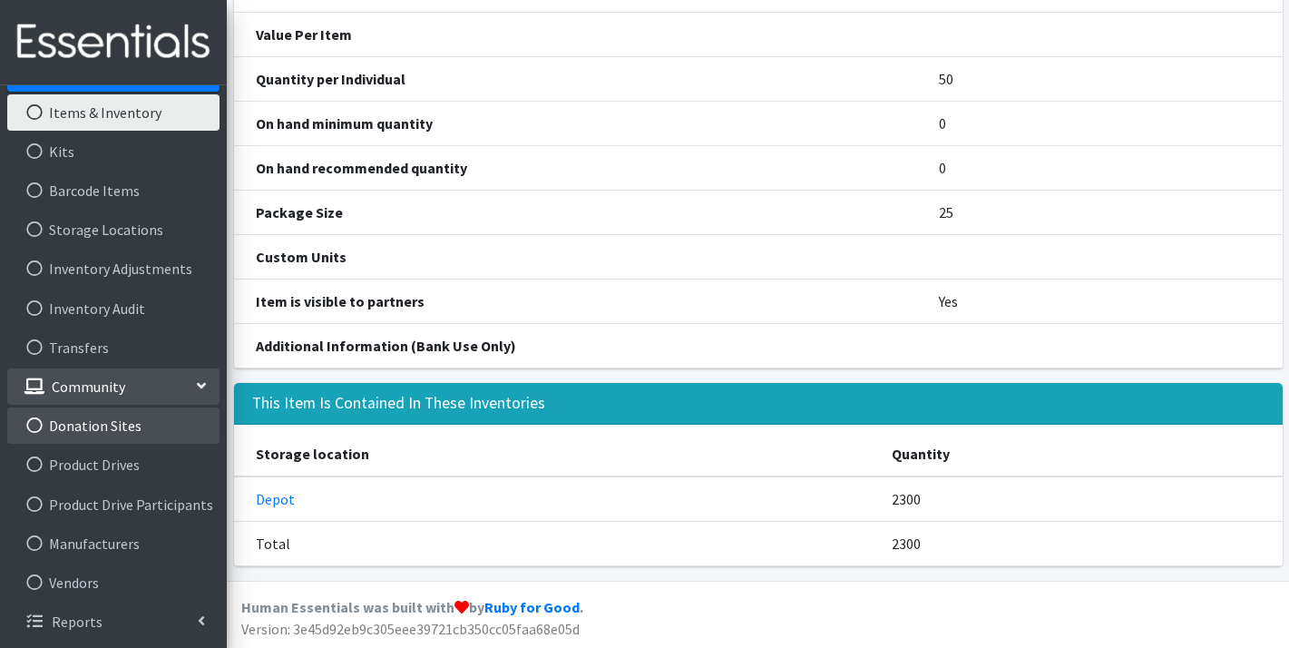
click at [113, 420] on link "Donation Sites" at bounding box center [113, 425] width 212 height 36
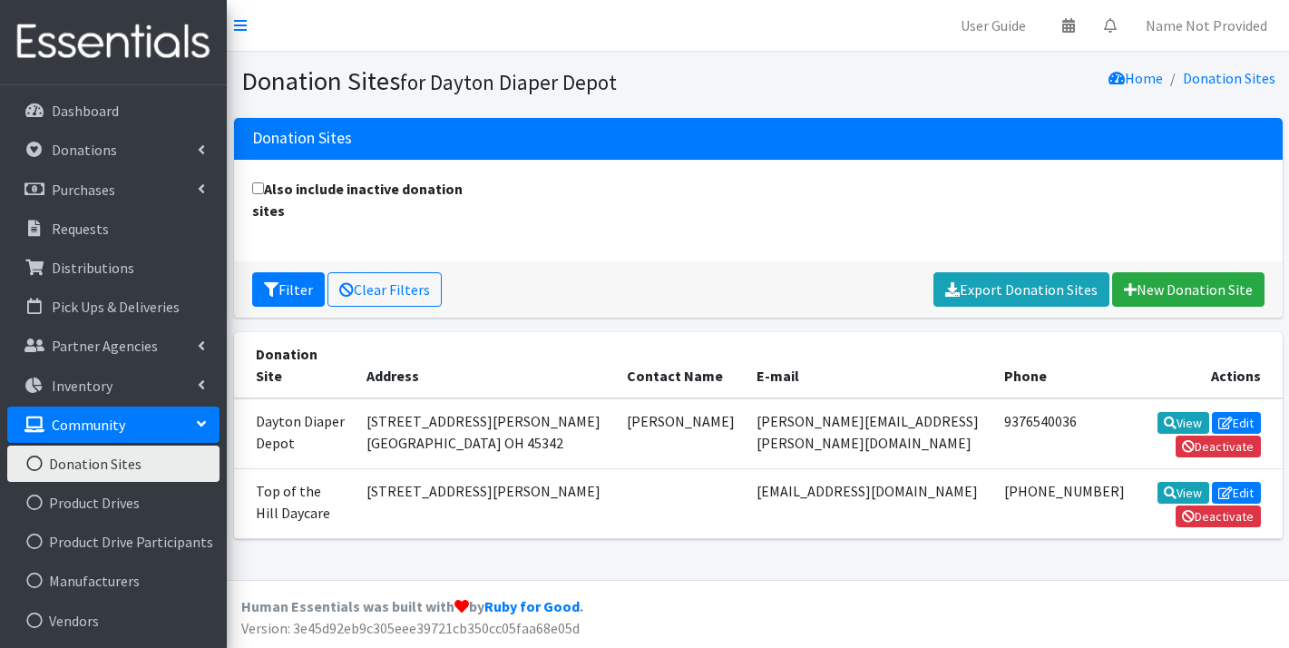
scroll to position [38, 0]
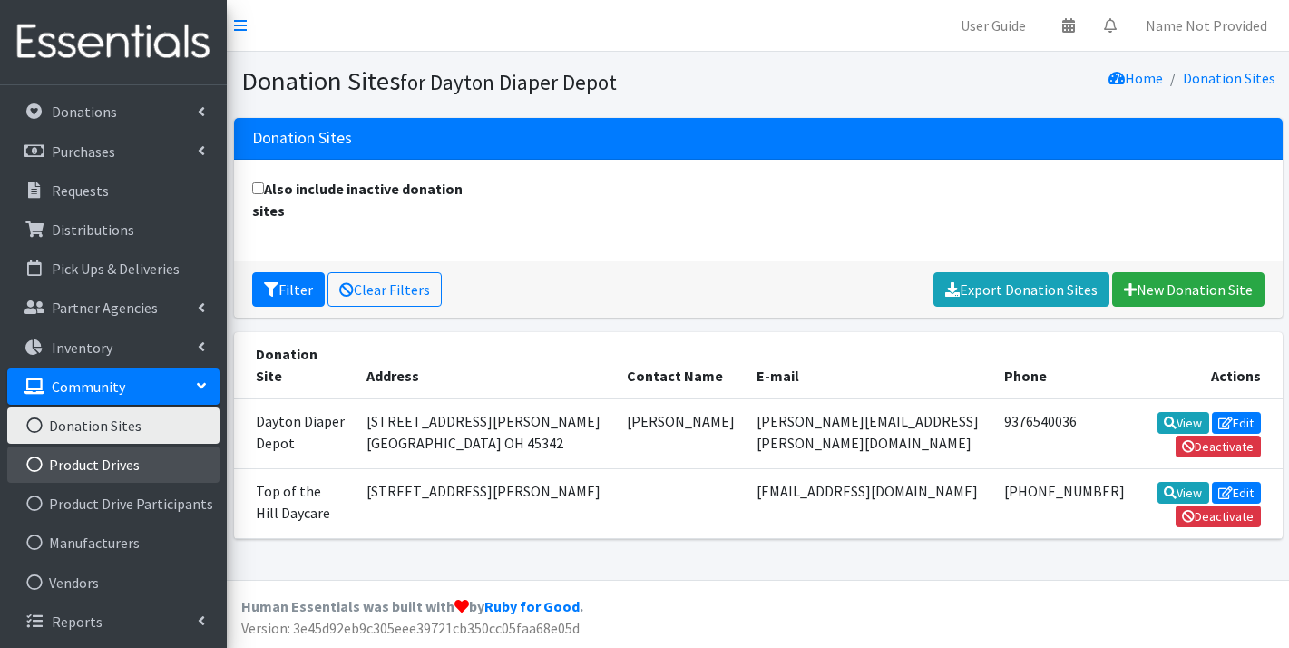
click at [115, 466] on link "Product Drives" at bounding box center [113, 464] width 212 height 36
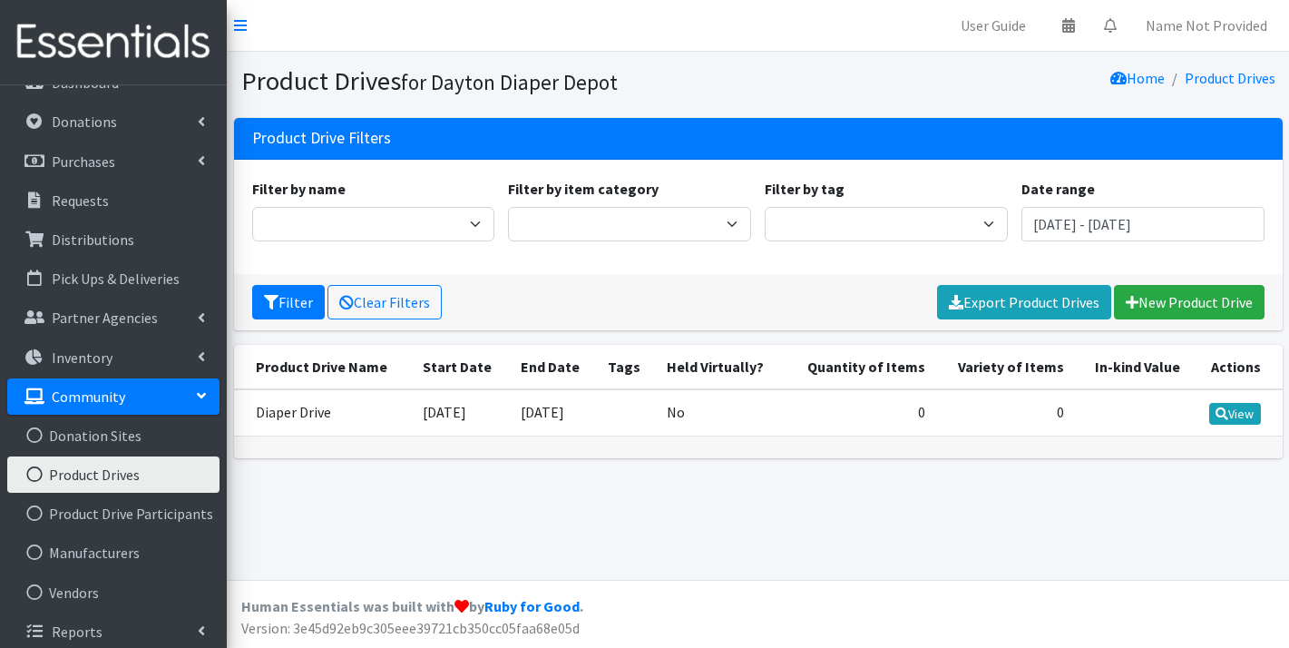
scroll to position [38, 0]
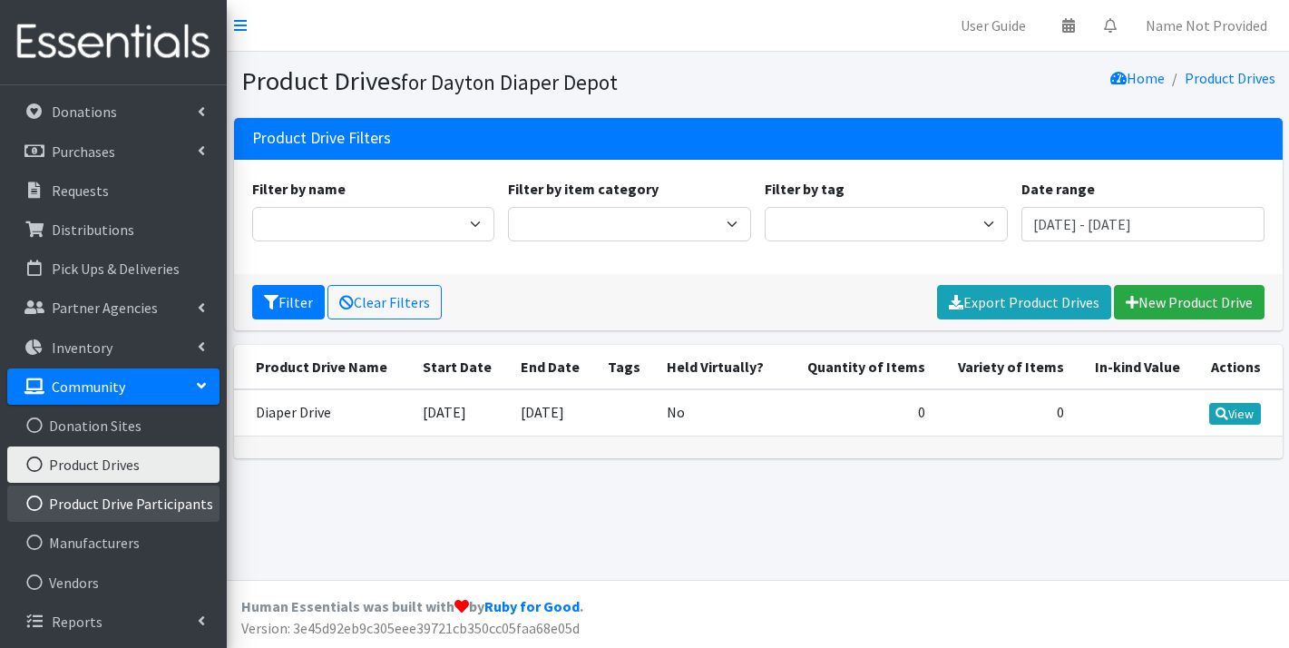
click at [118, 505] on link "Product Drive Participants" at bounding box center [113, 503] width 212 height 36
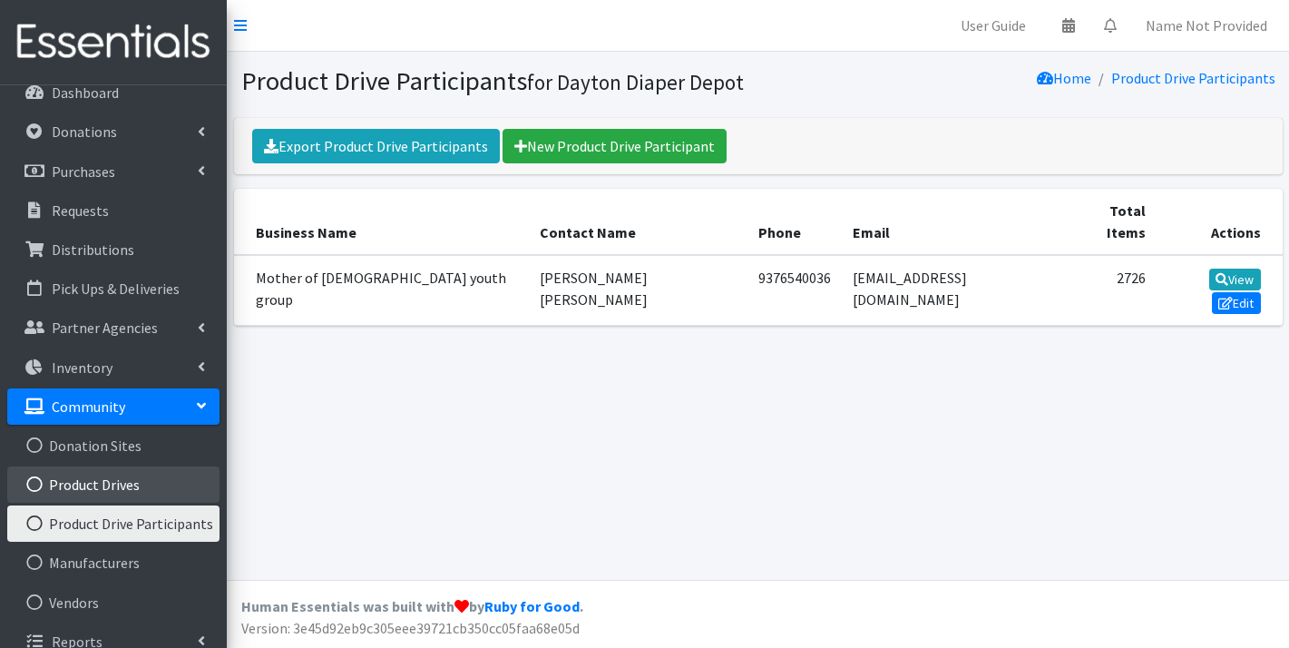
scroll to position [38, 0]
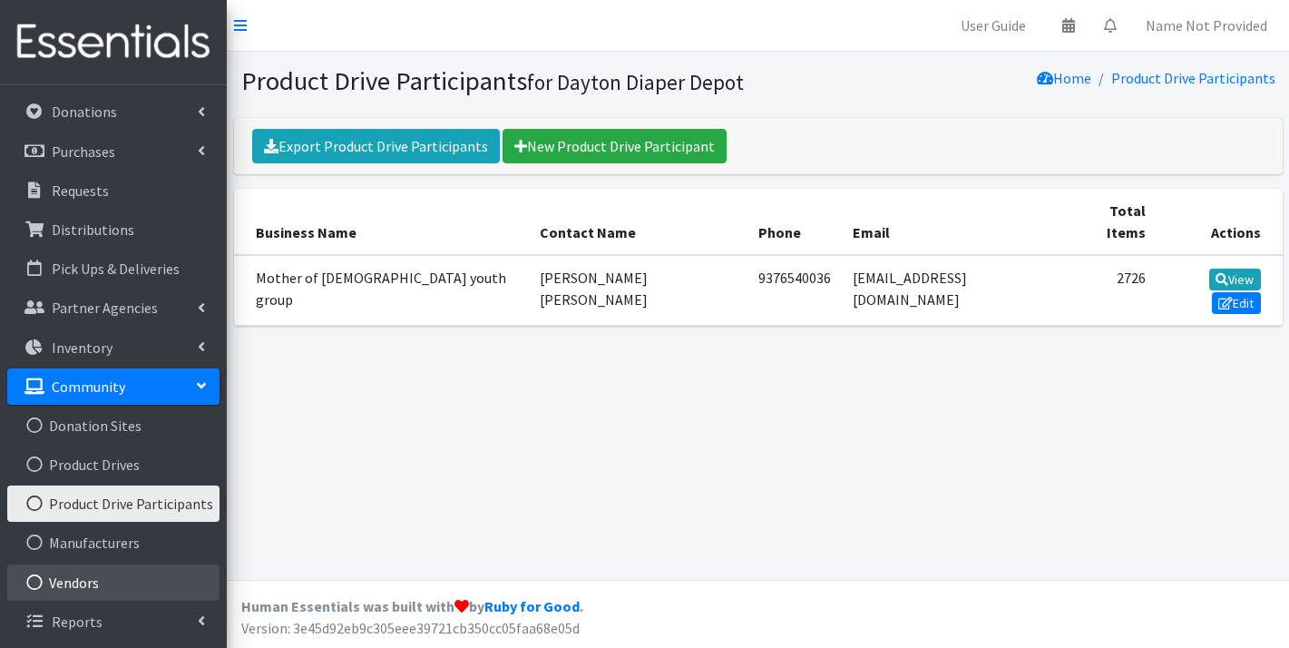
click at [106, 578] on link "Vendors" at bounding box center [113, 582] width 212 height 36
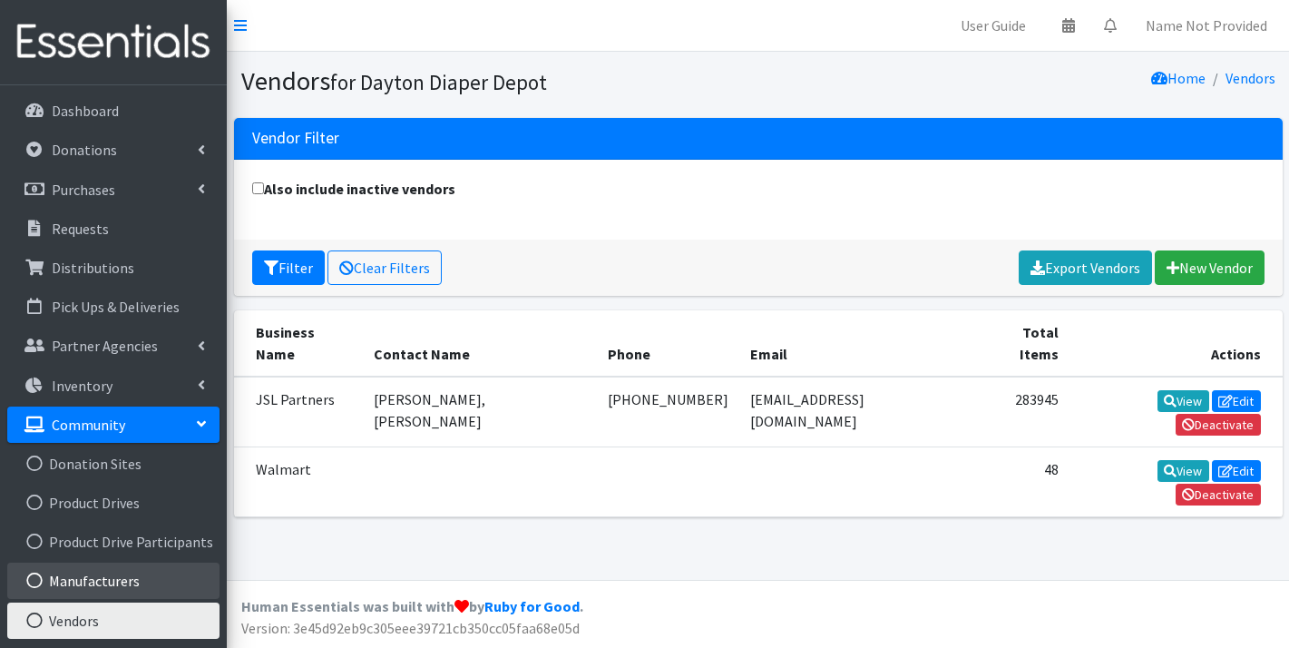
scroll to position [38, 0]
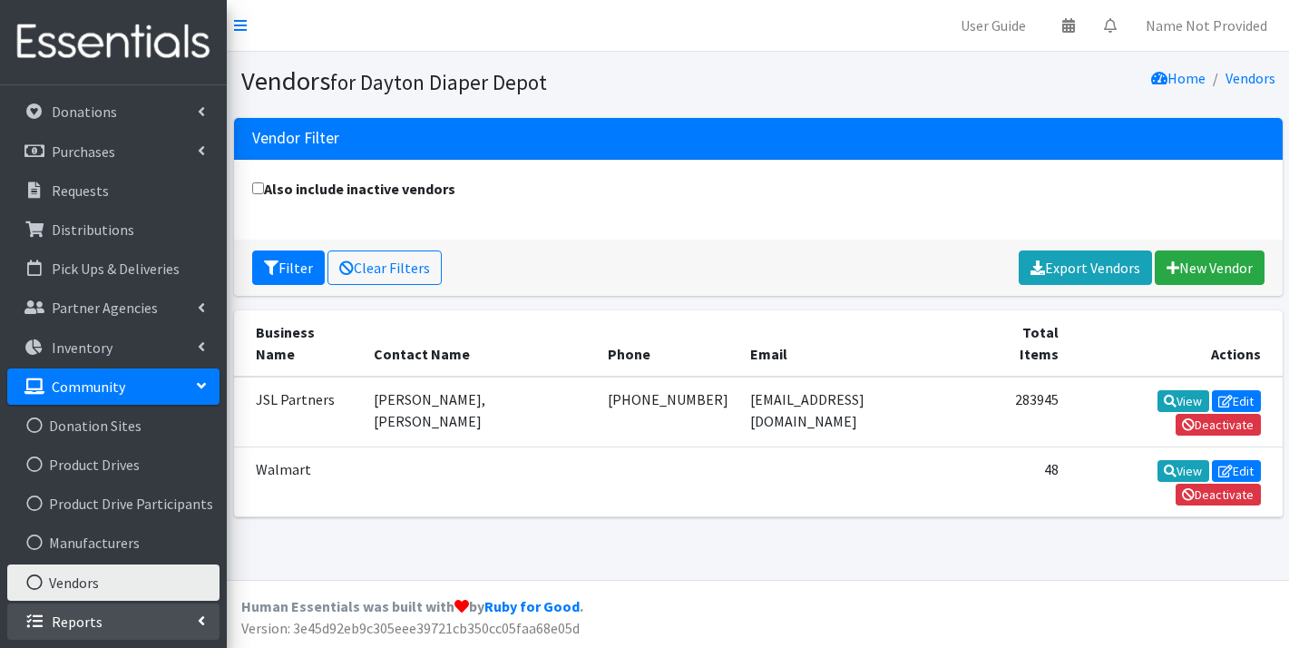
click at [100, 621] on link "Reports" at bounding box center [113, 621] width 212 height 36
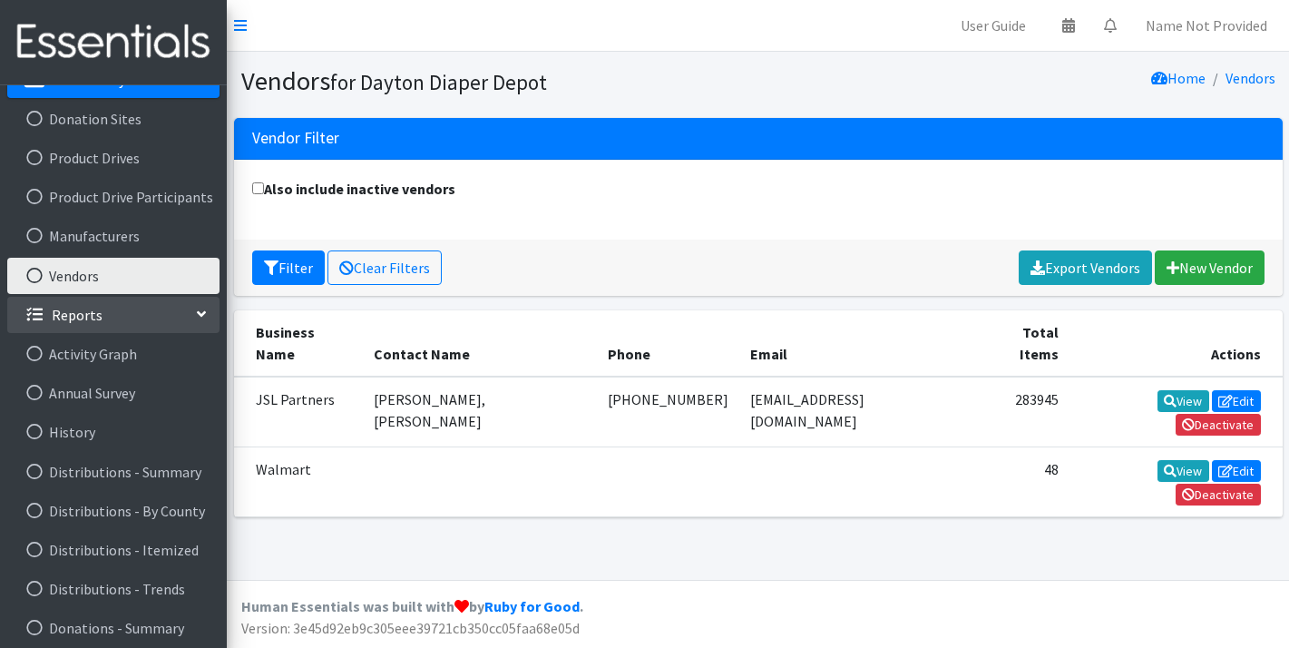
scroll to position [346, 0]
click at [85, 357] on link "Activity Graph" at bounding box center [113, 353] width 212 height 36
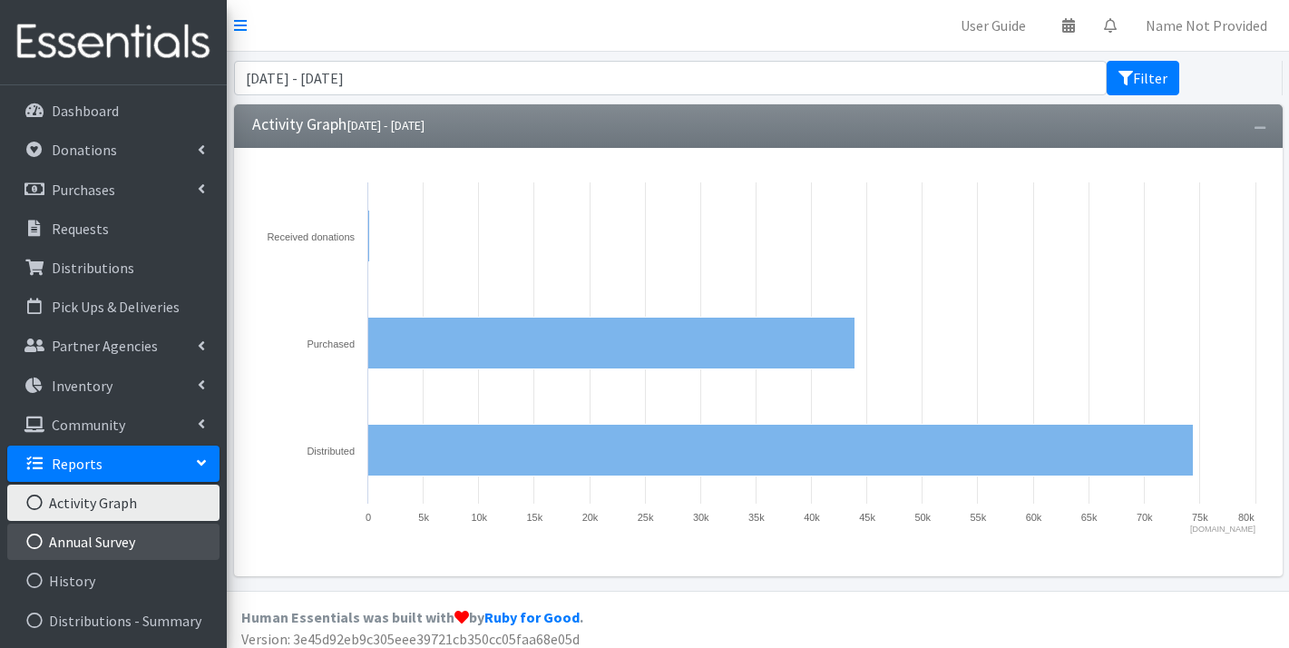
click at [103, 553] on link "Annual Survey" at bounding box center [113, 541] width 212 height 36
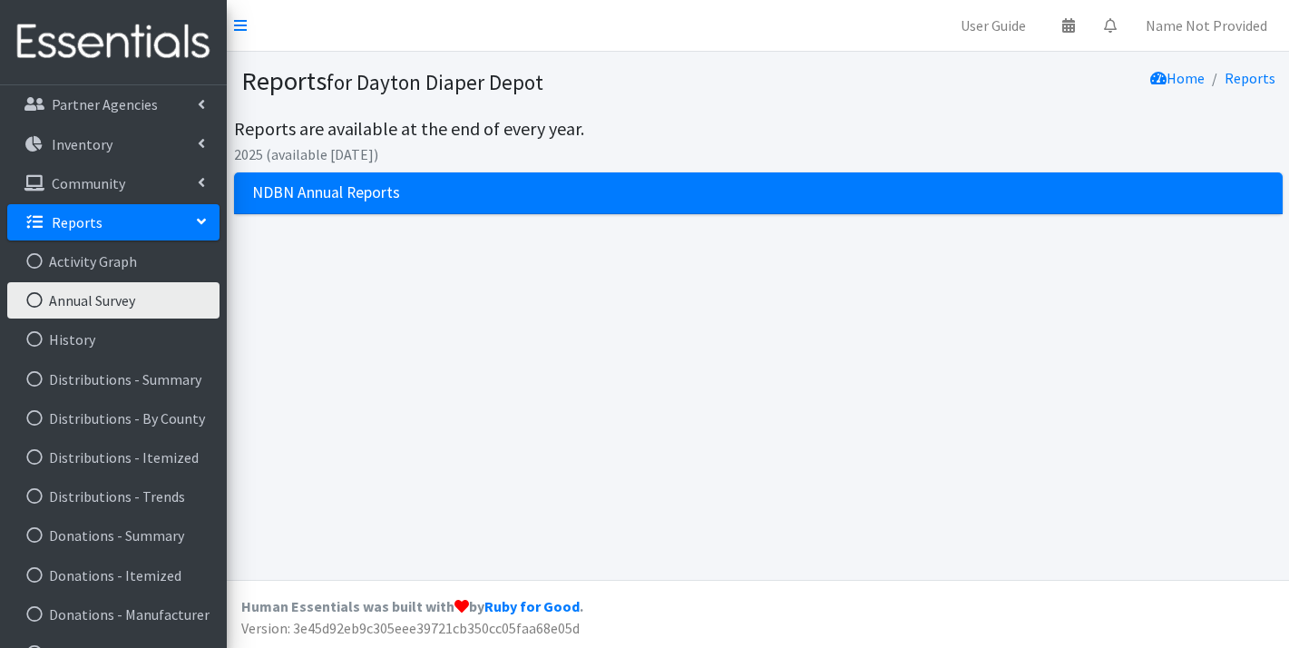
scroll to position [242, 0]
click at [74, 357] on ul "Activity Graph Annual Survey History Distributions - Summary Distributions - By…" at bounding box center [113, 534] width 212 height 585
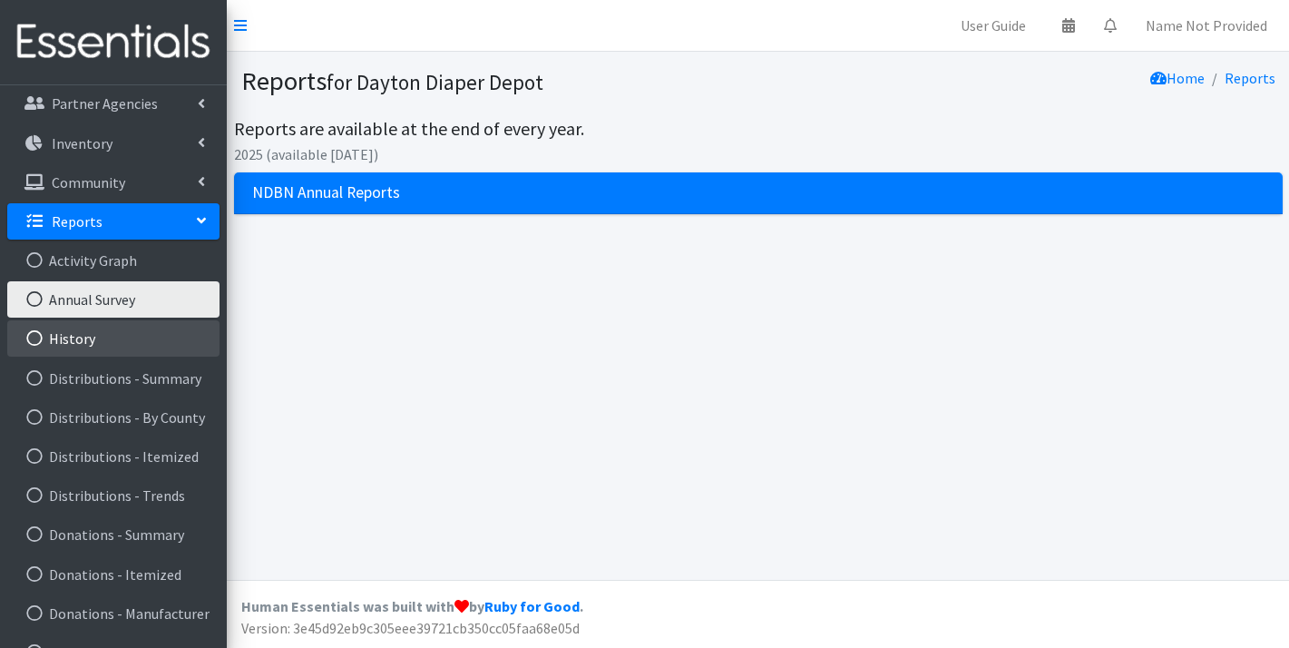
click at [73, 349] on link "History" at bounding box center [113, 338] width 212 height 36
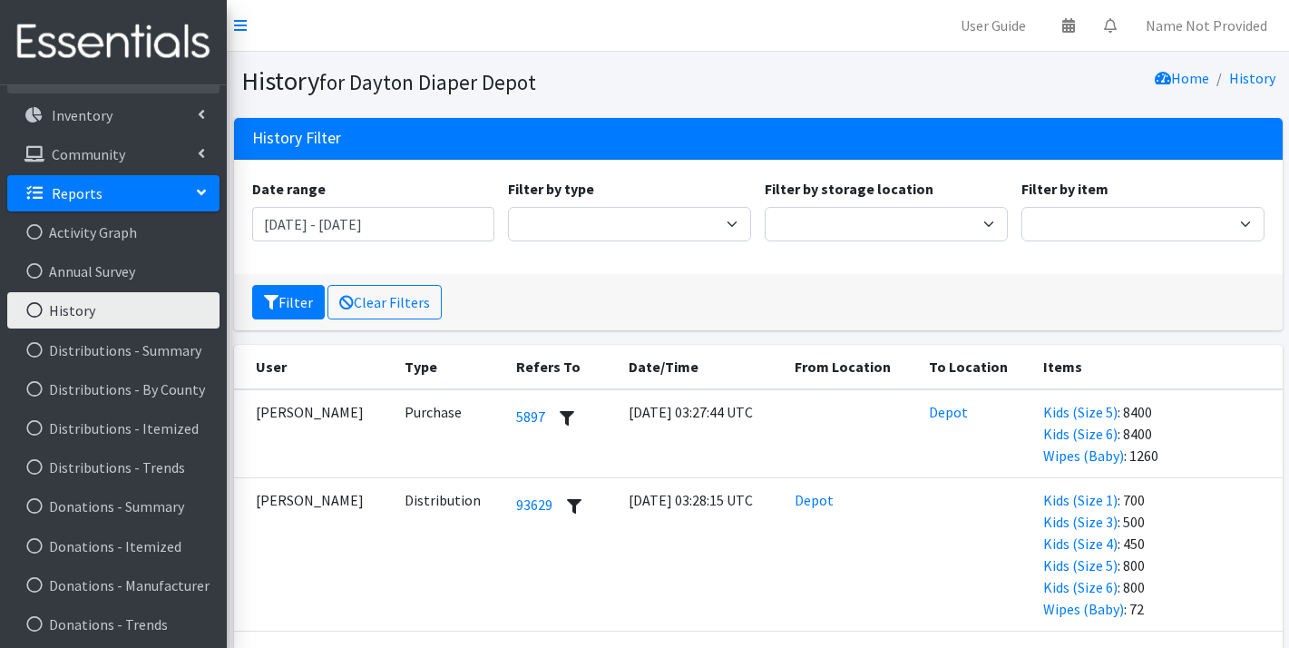
scroll to position [279, 0]
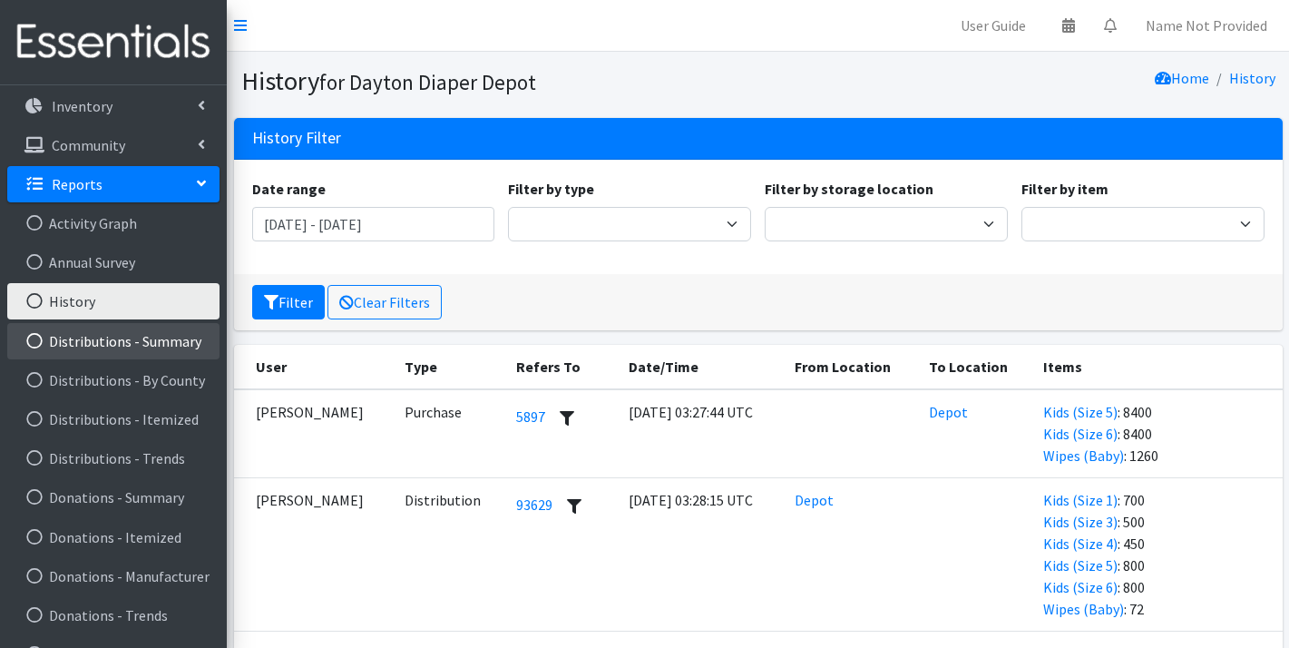
click at [109, 350] on link "Distributions - Summary" at bounding box center [113, 341] width 212 height 36
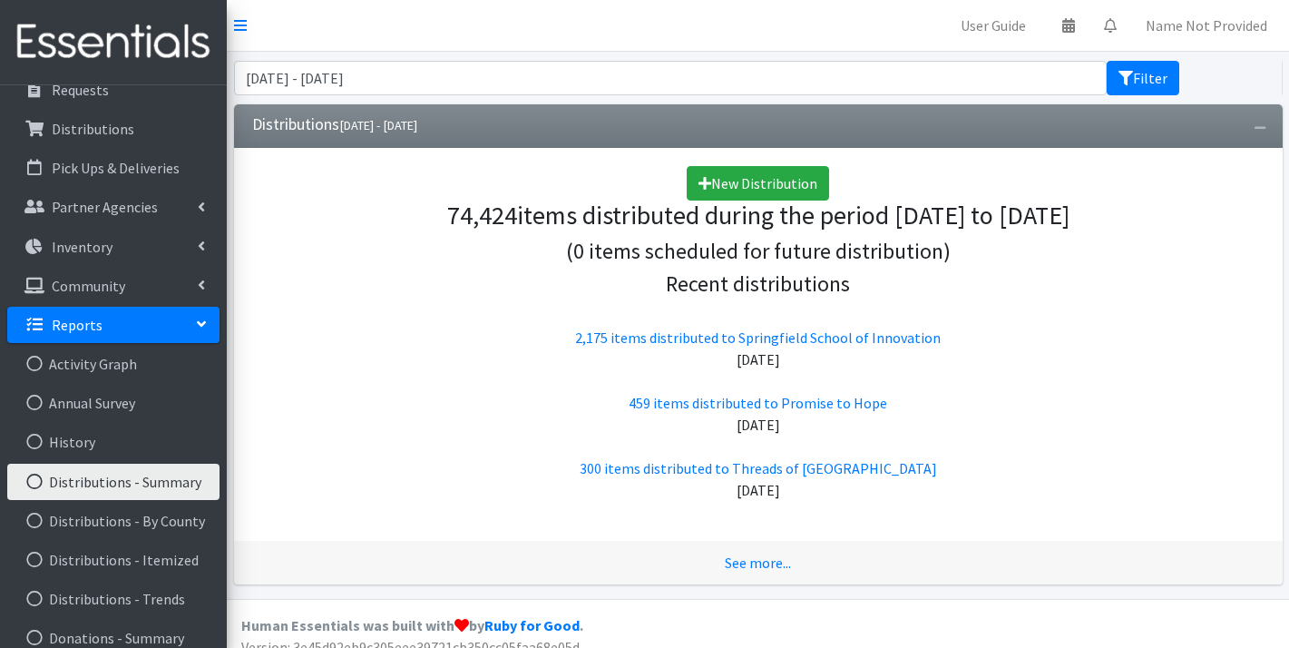
scroll to position [149, 0]
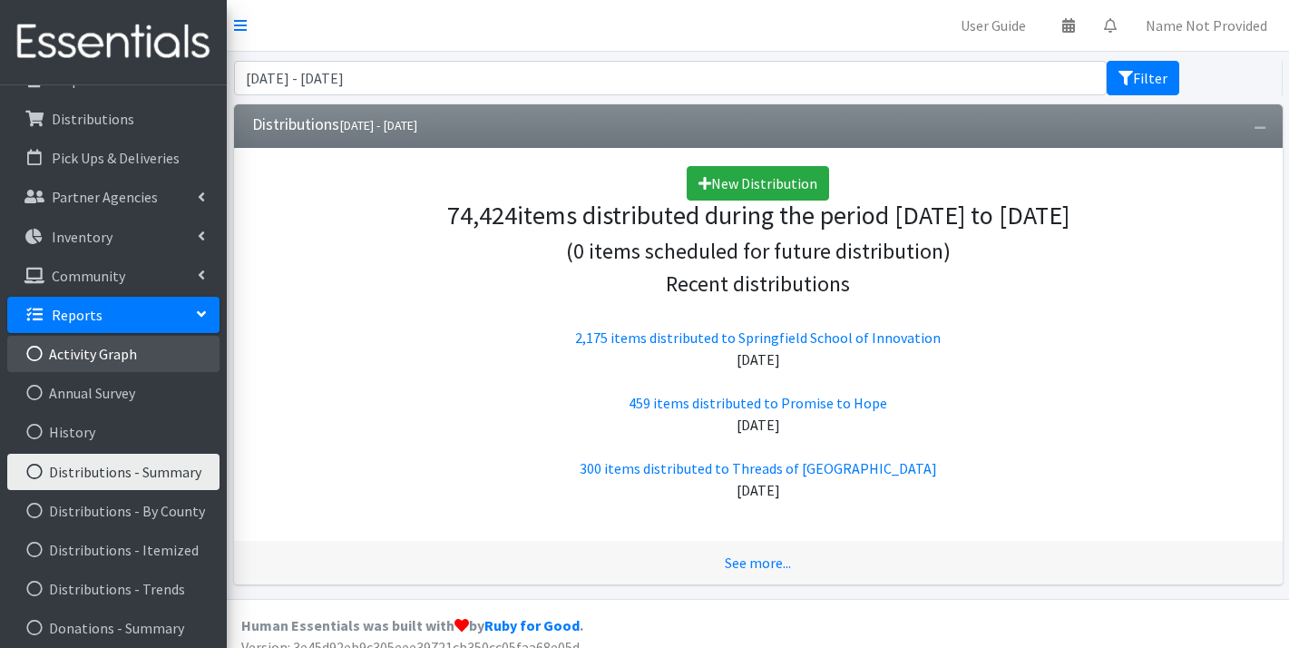
click at [109, 350] on link "Activity Graph" at bounding box center [113, 354] width 212 height 36
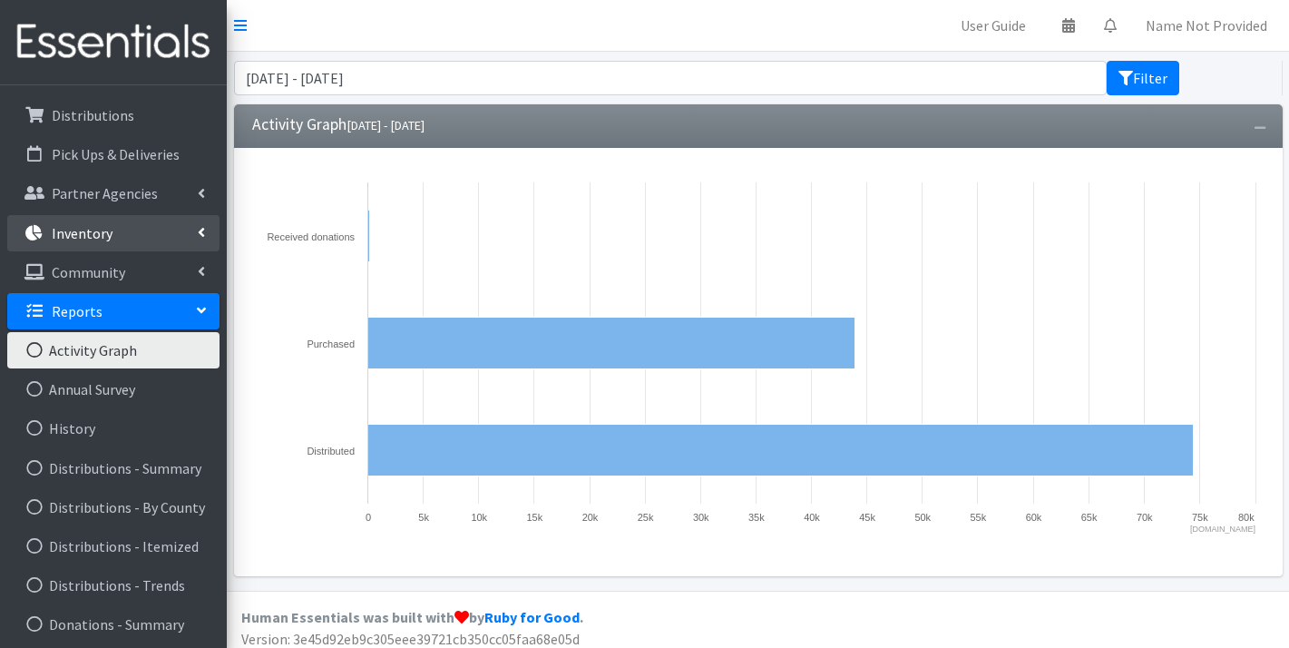
scroll to position [155, 0]
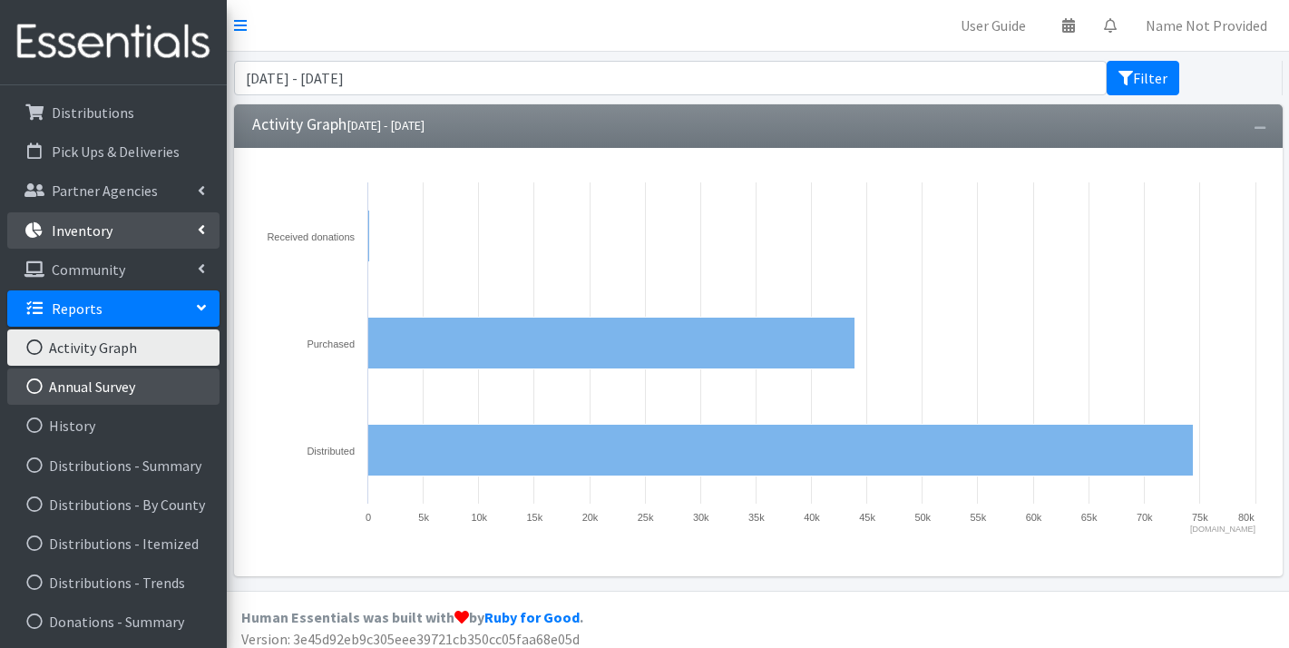
click at [124, 399] on link "Annual Survey" at bounding box center [113, 386] width 212 height 36
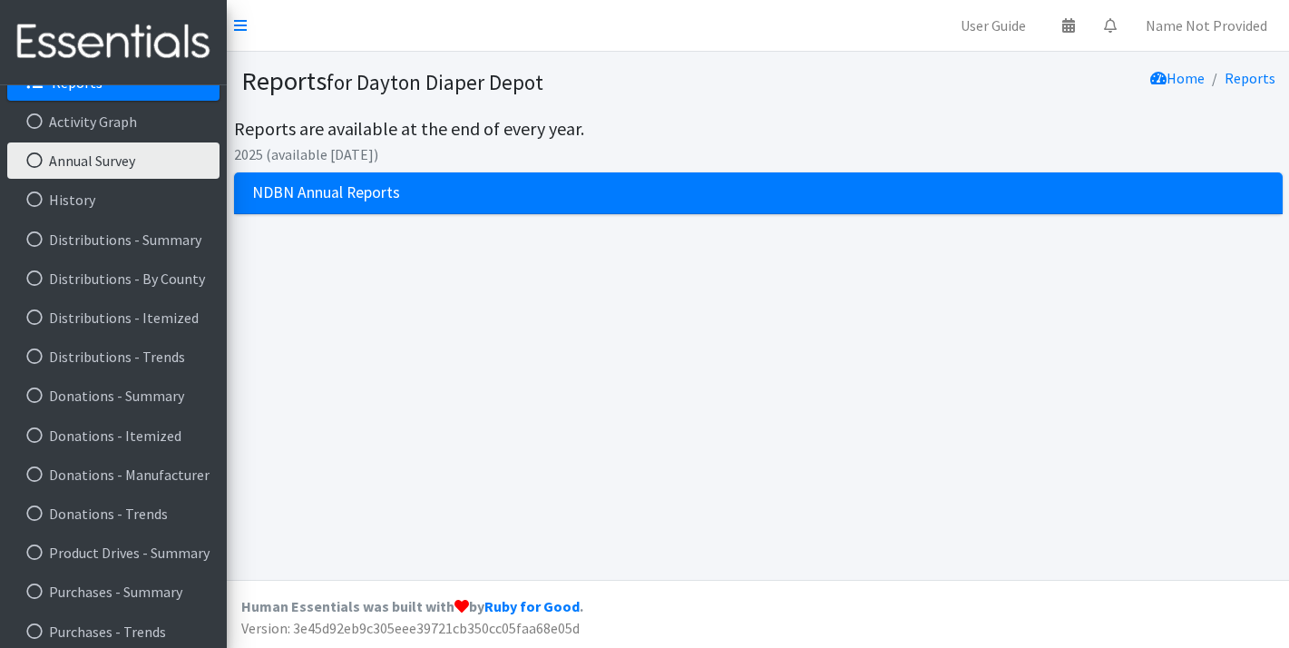
scroll to position [413, 0]
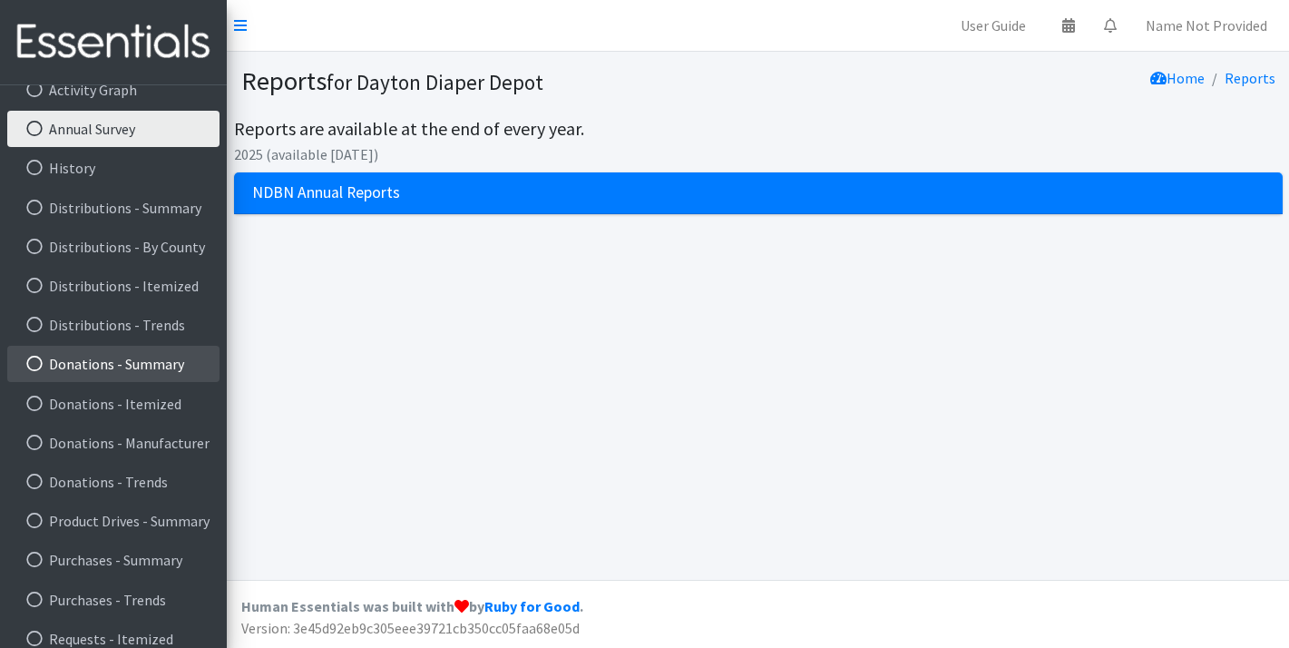
click at [132, 373] on link "Donations - Summary" at bounding box center [113, 364] width 212 height 36
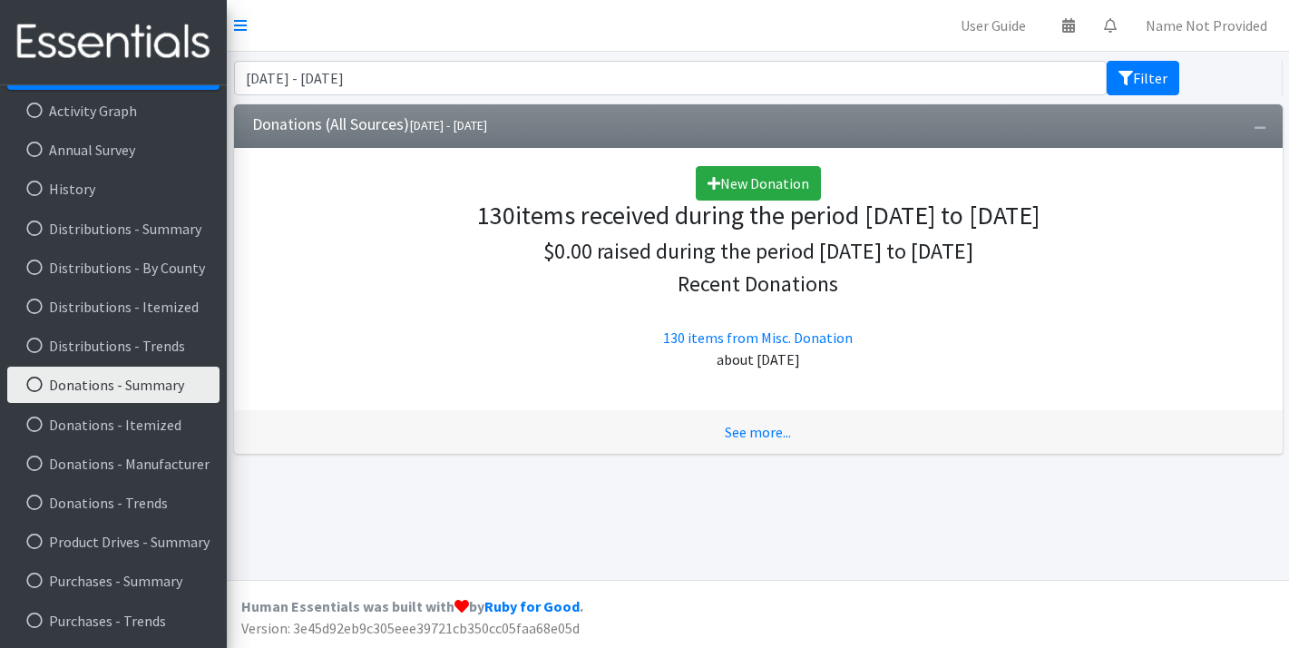
scroll to position [430, 0]
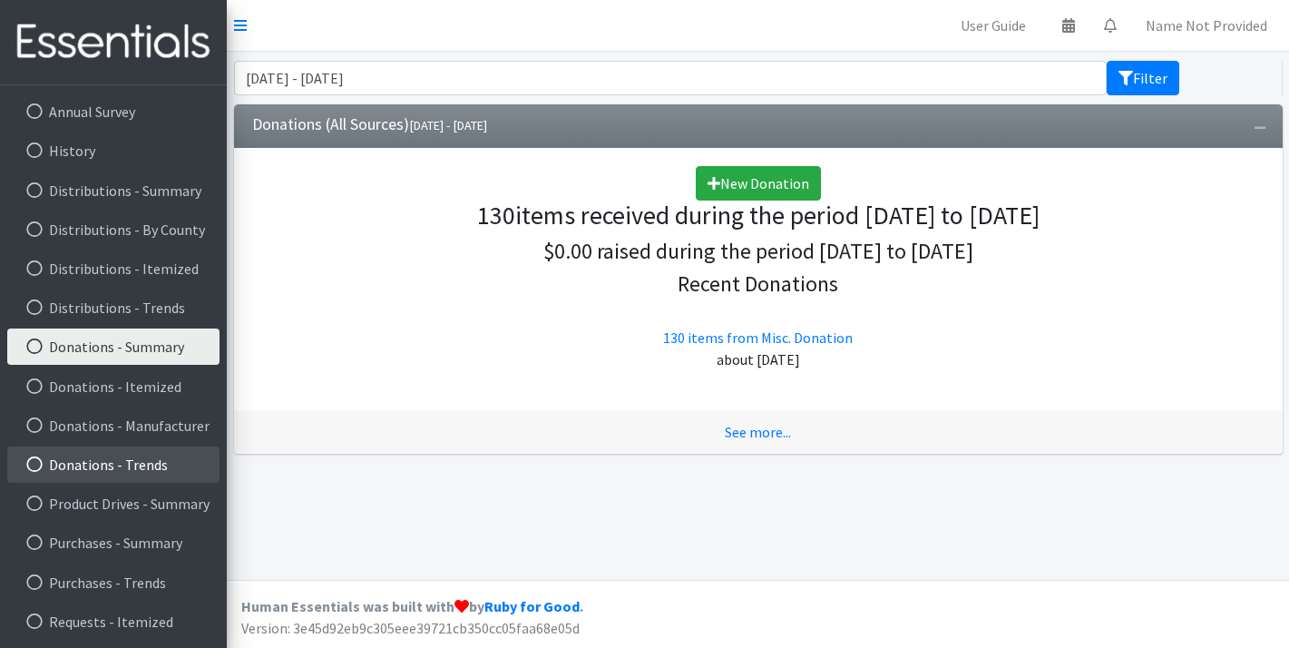
click at [136, 458] on link "Donations - Trends" at bounding box center [113, 464] width 212 height 36
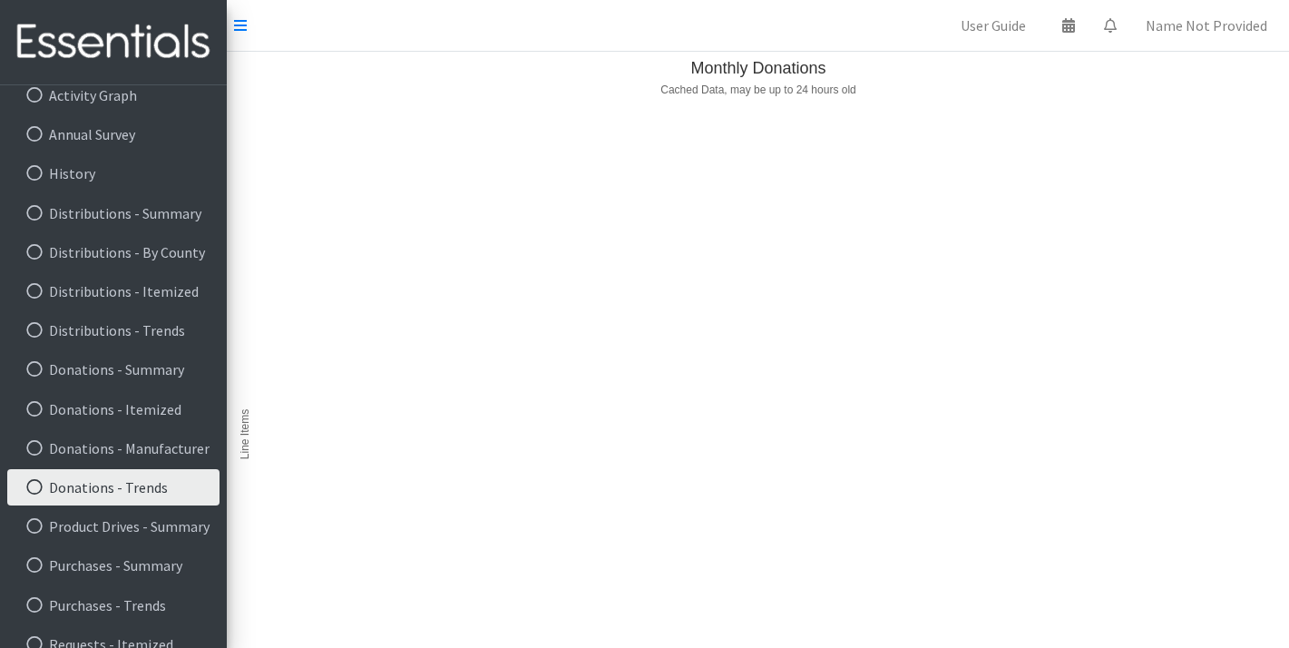
scroll to position [430, 0]
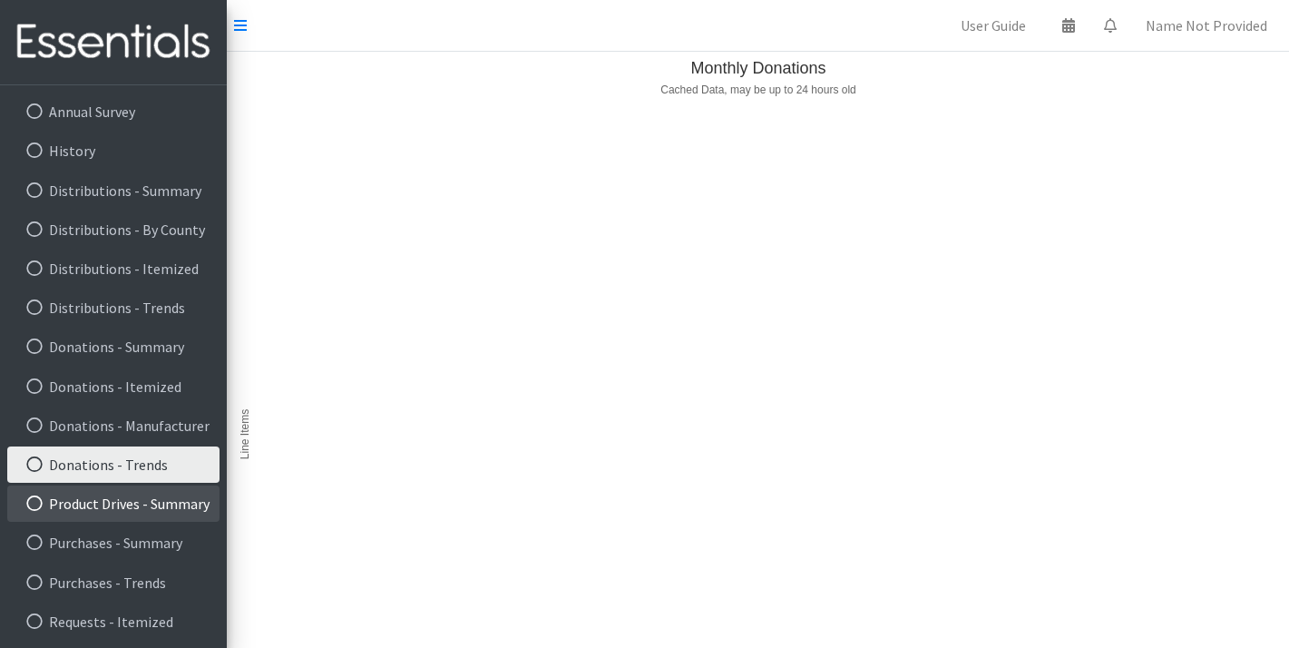
click at [132, 506] on link "Product Drives - Summary" at bounding box center [113, 503] width 212 height 36
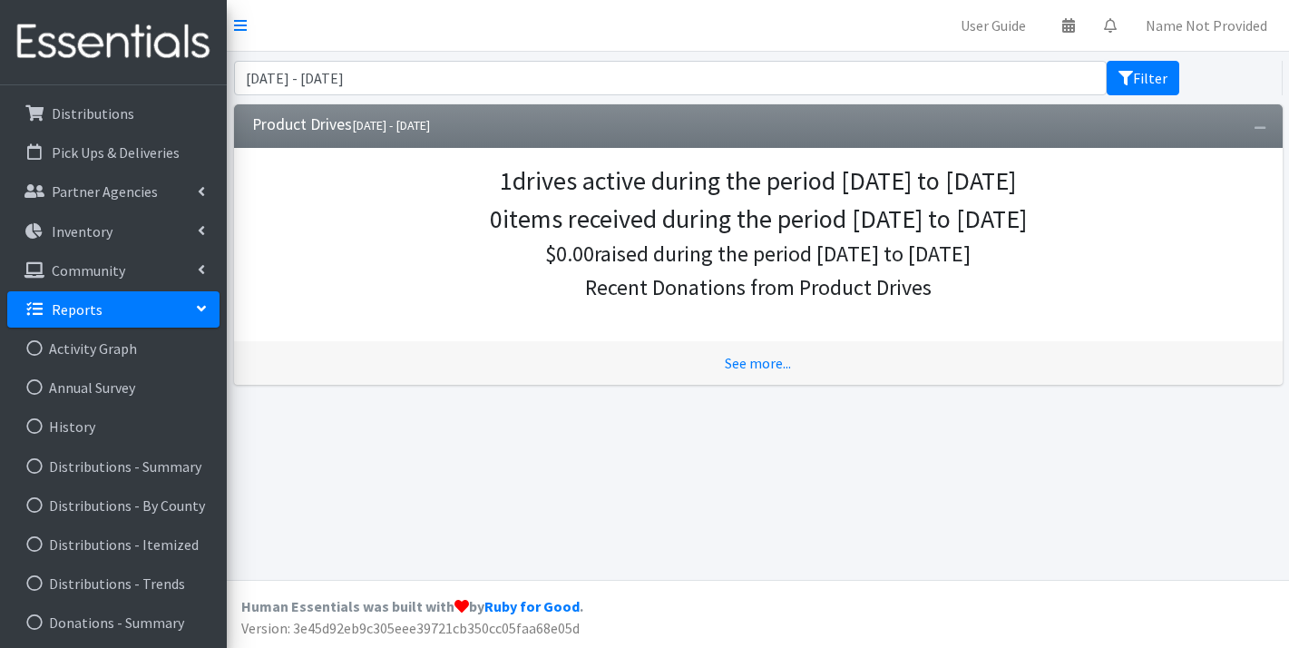
scroll to position [162, 0]
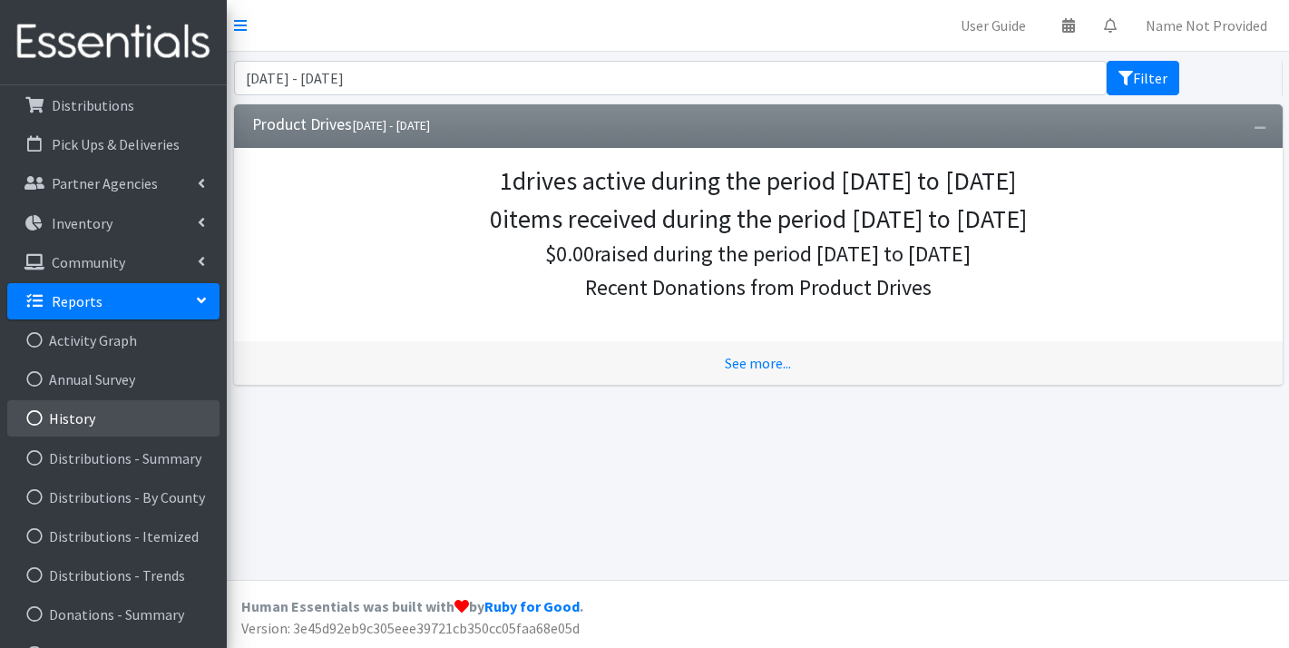
click at [82, 416] on link "History" at bounding box center [113, 418] width 212 height 36
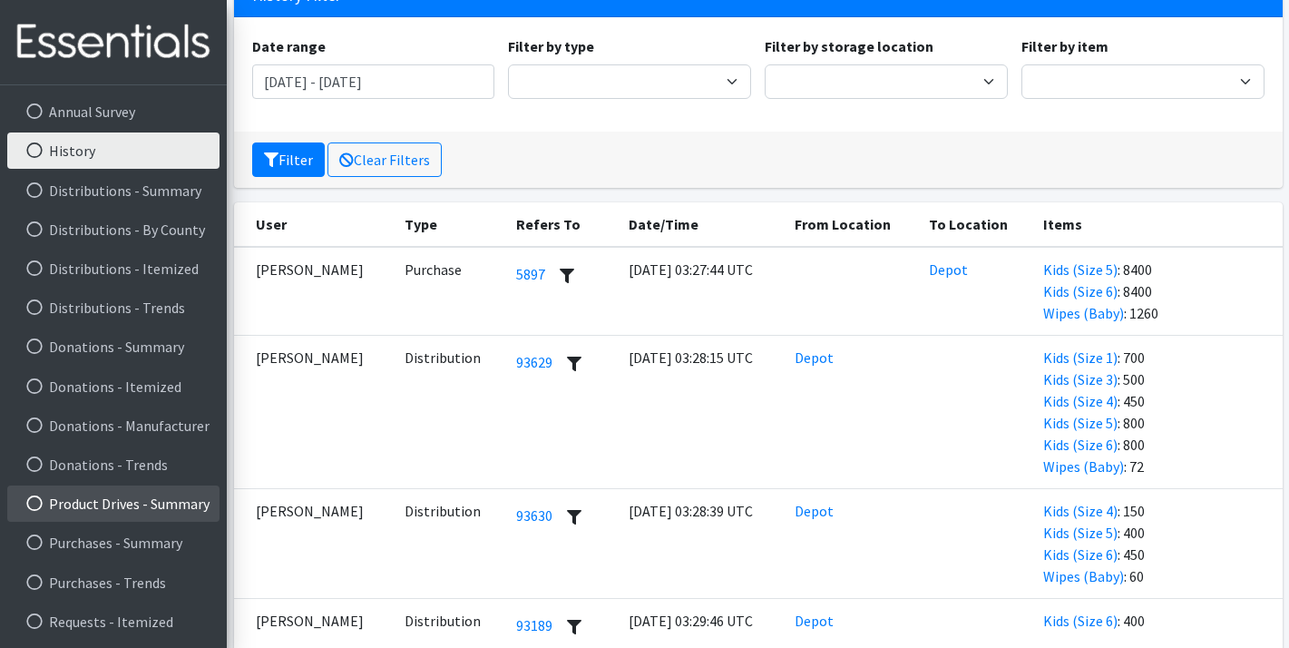
scroll to position [221, 0]
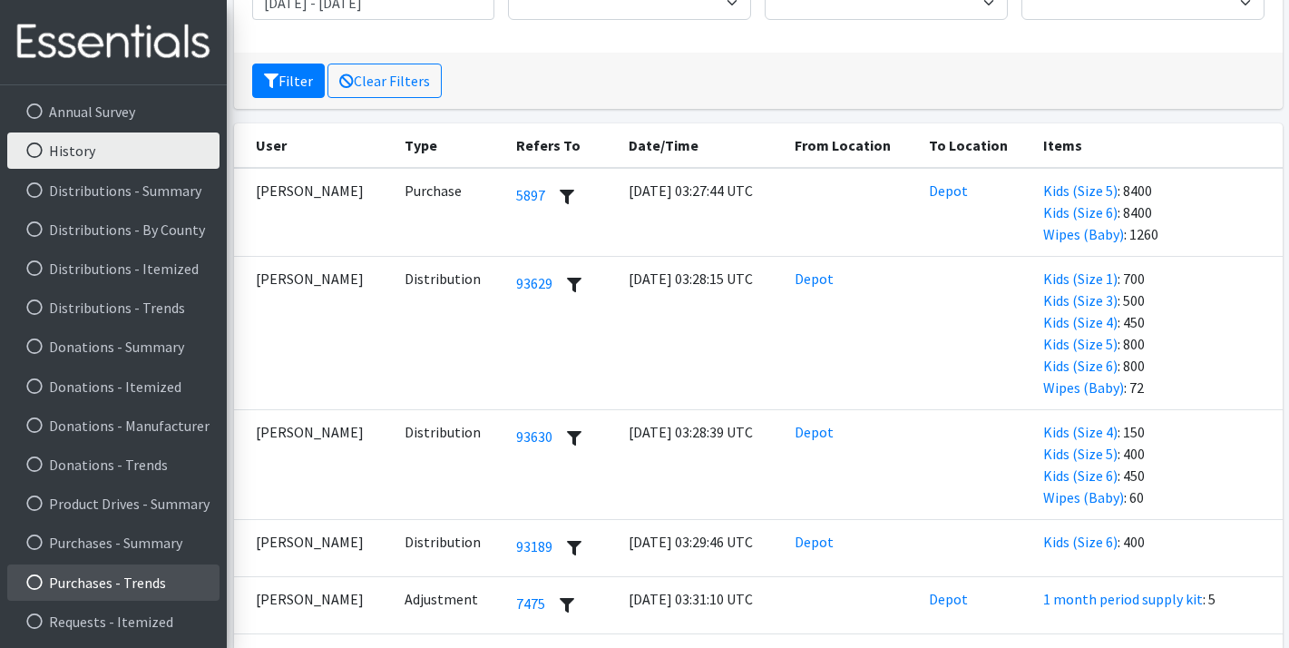
click at [94, 586] on link "Purchases - Trends" at bounding box center [113, 582] width 212 height 36
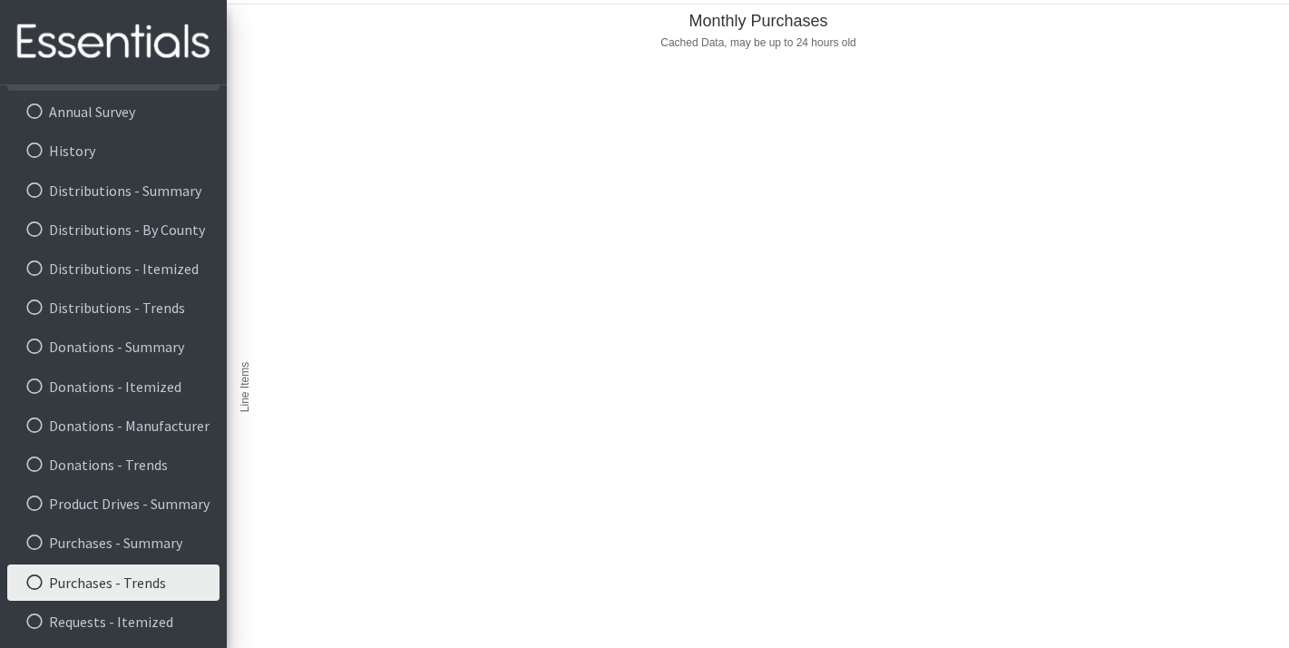
scroll to position [48, 0]
click at [122, 621] on link "Requests - Itemized" at bounding box center [113, 621] width 212 height 36
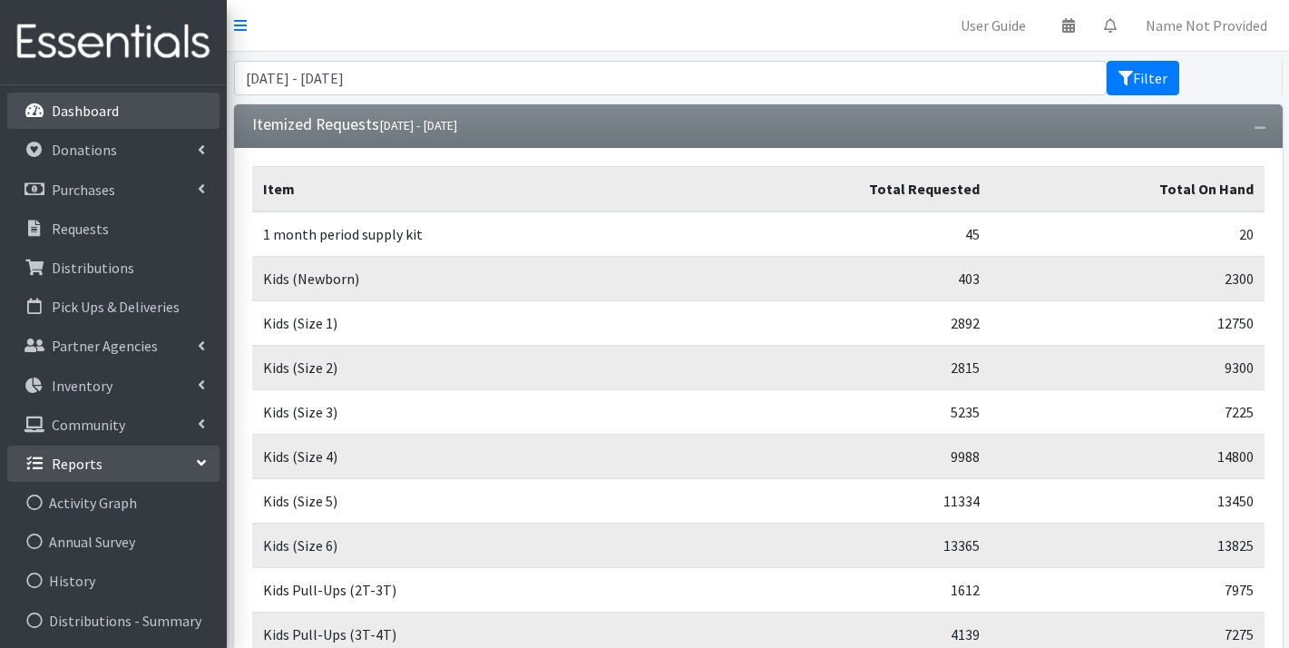
click at [74, 116] on p "Dashboard" at bounding box center [85, 111] width 67 height 18
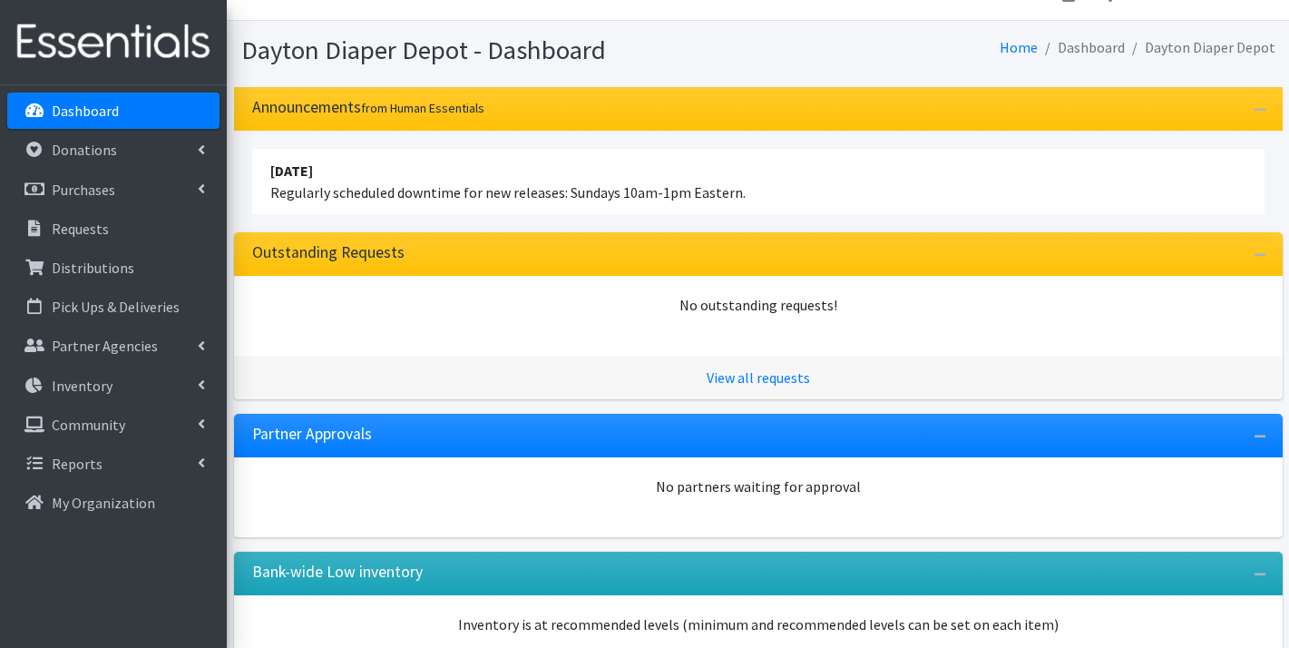
scroll to position [140, 0]
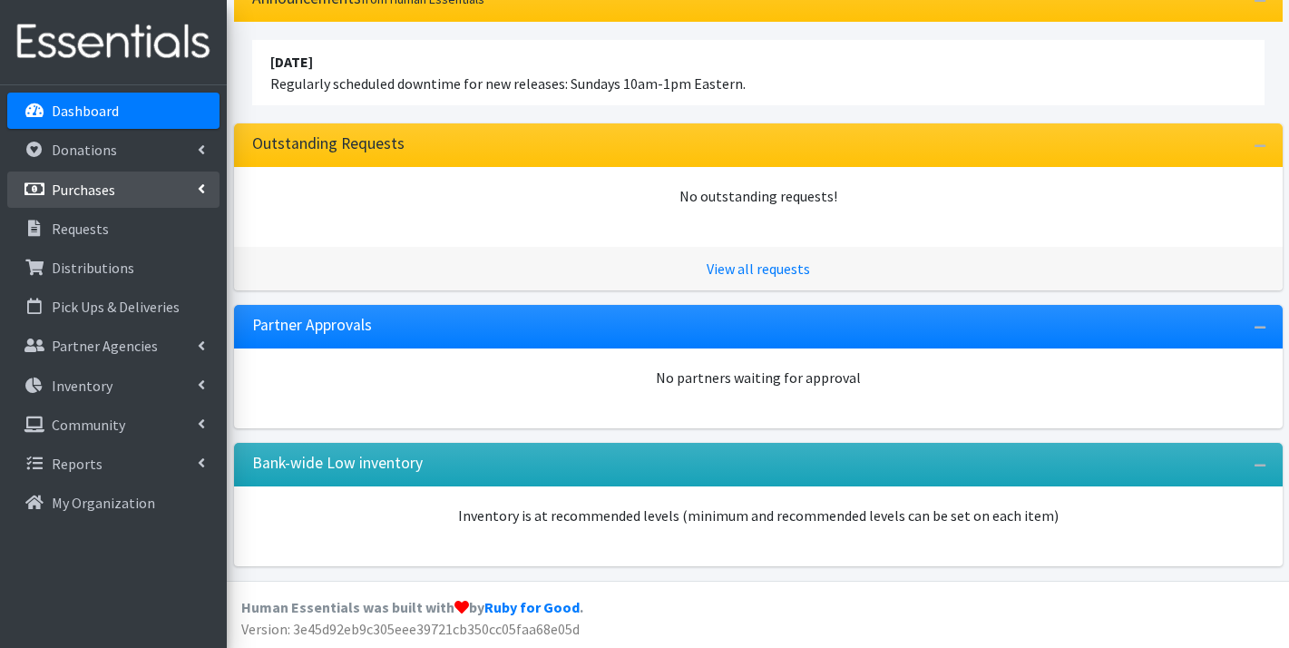
click at [159, 187] on link "Purchases" at bounding box center [113, 189] width 212 height 36
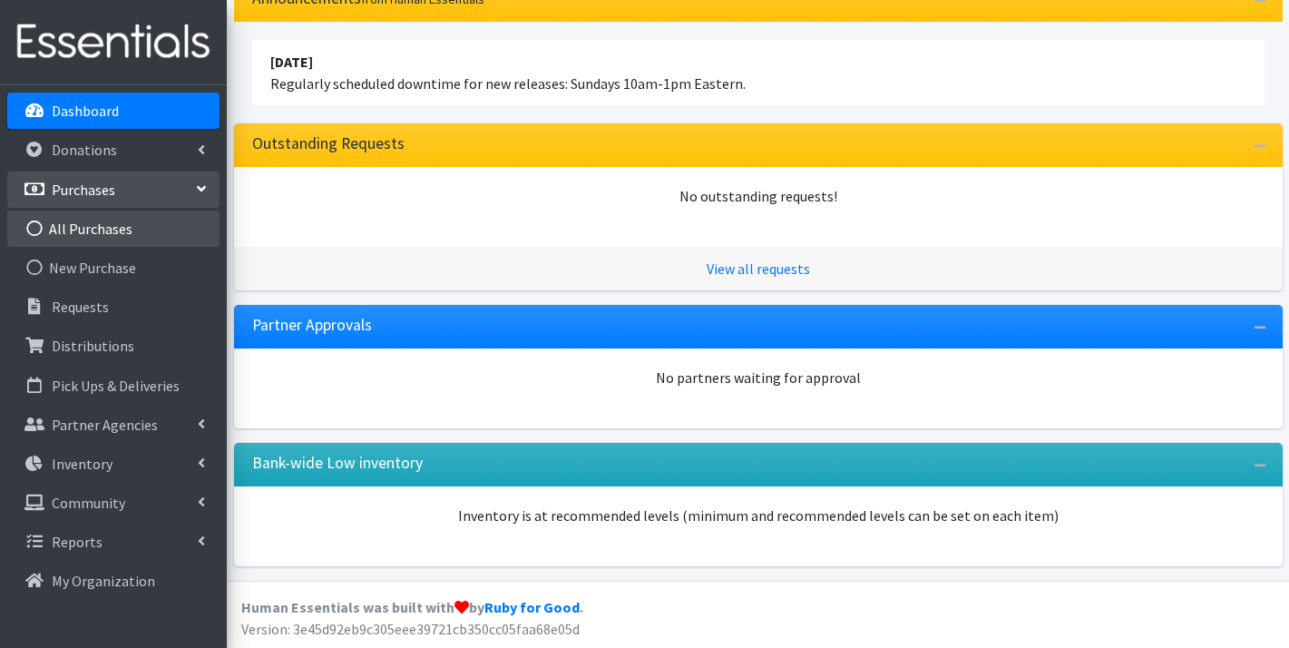
click at [153, 231] on link "All Purchases" at bounding box center [113, 228] width 212 height 36
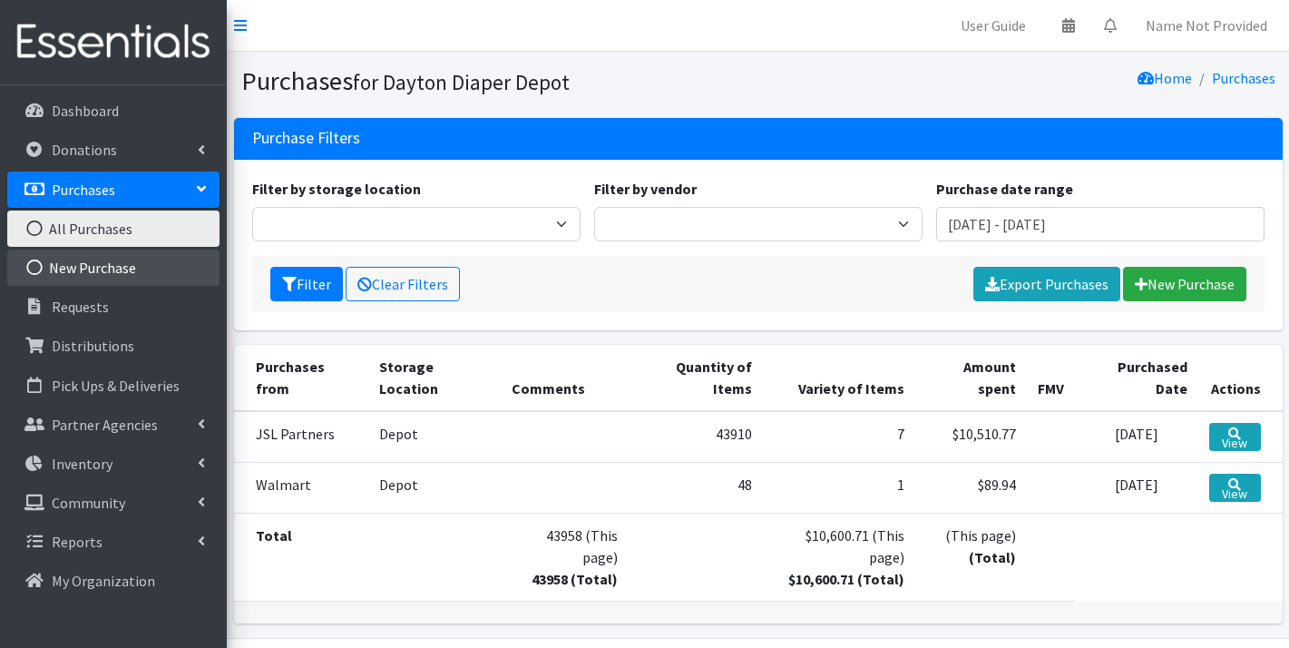
click at [151, 269] on link "New Purchase" at bounding box center [113, 267] width 212 height 36
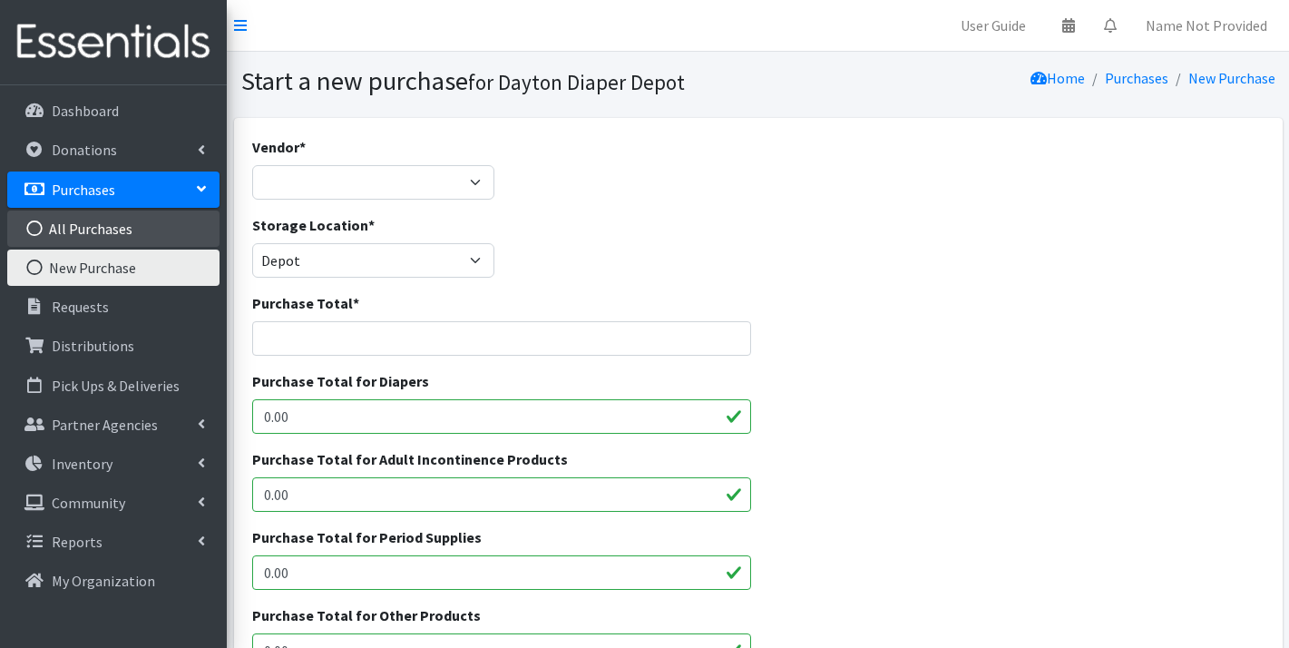
click at [110, 228] on link "All Purchases" at bounding box center [113, 228] width 212 height 36
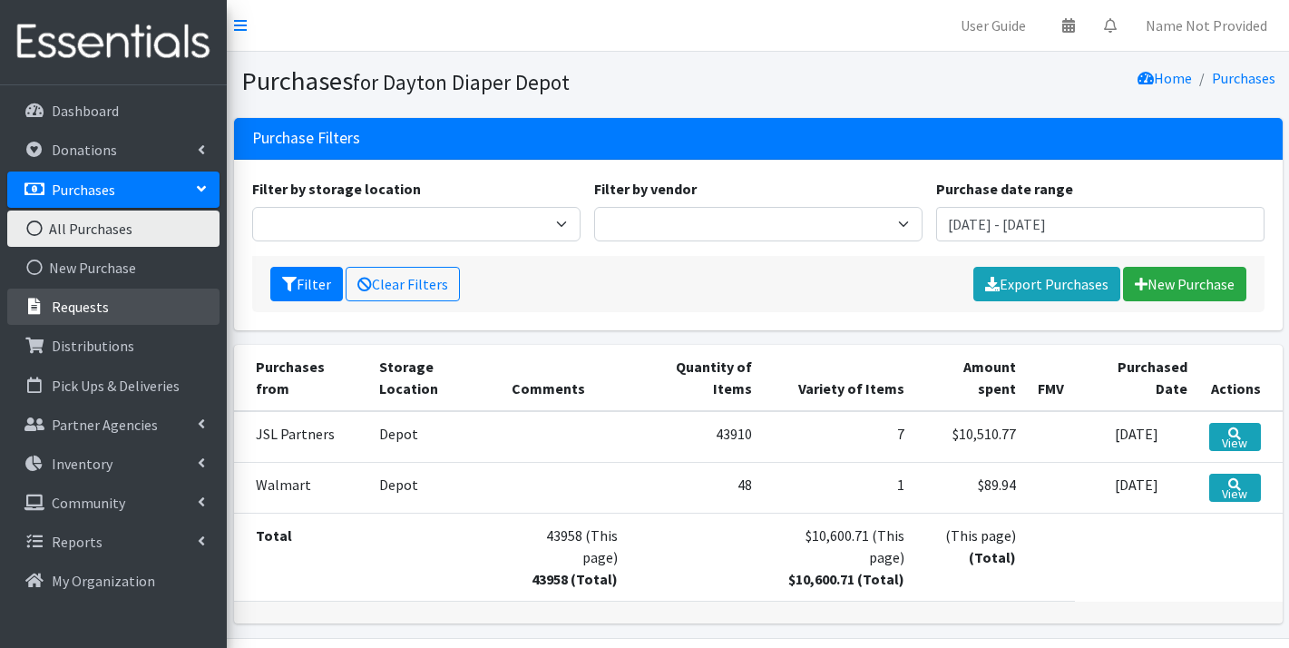
click at [102, 302] on p "Requests" at bounding box center [80, 307] width 57 height 18
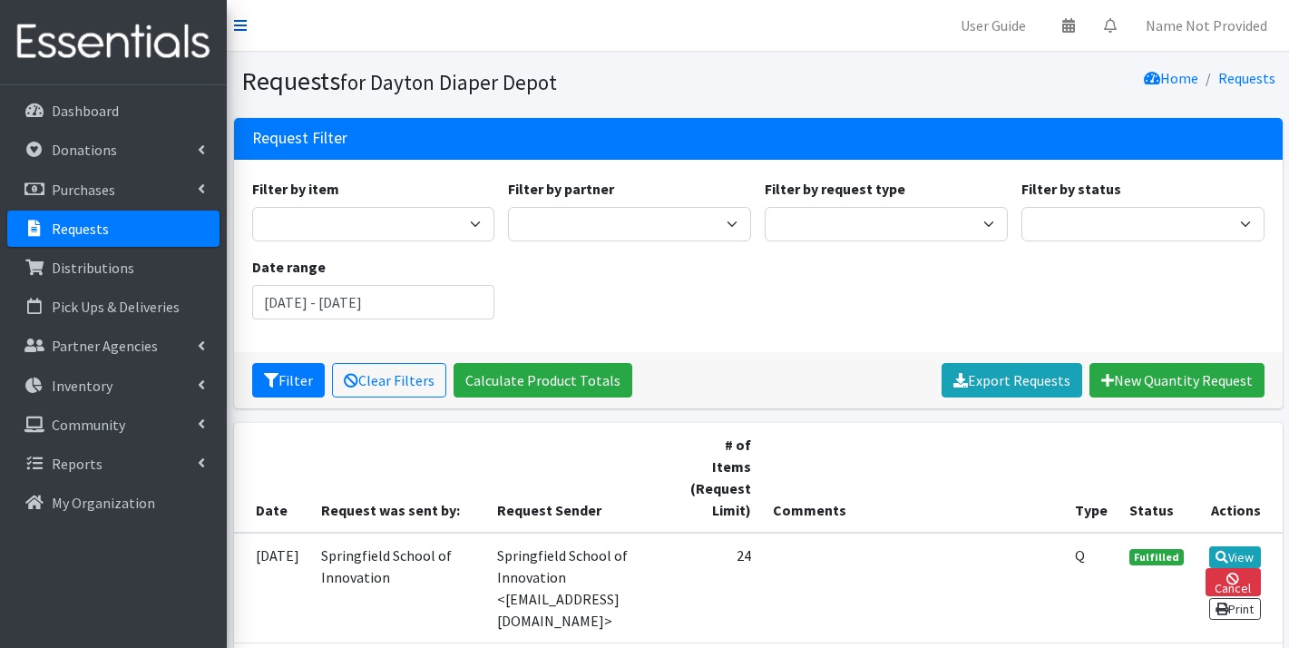
click at [240, 20] on icon at bounding box center [240, 25] width 13 height 15
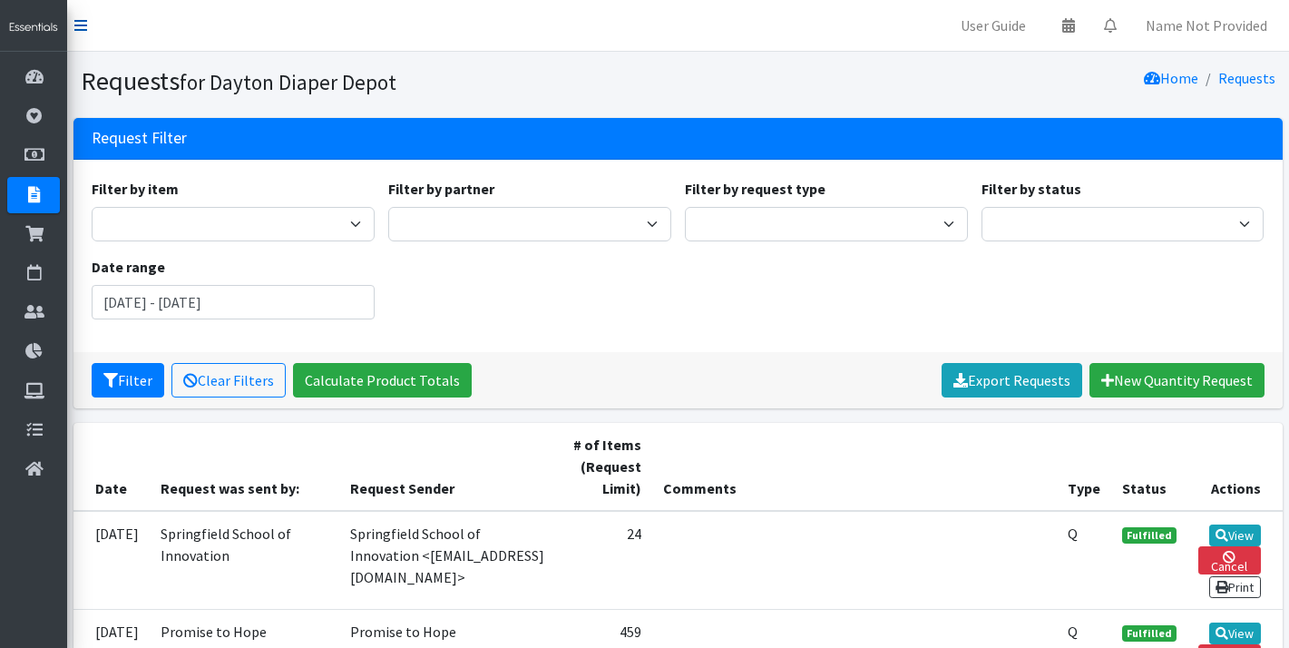
click at [85, 27] on icon at bounding box center [80, 25] width 13 height 15
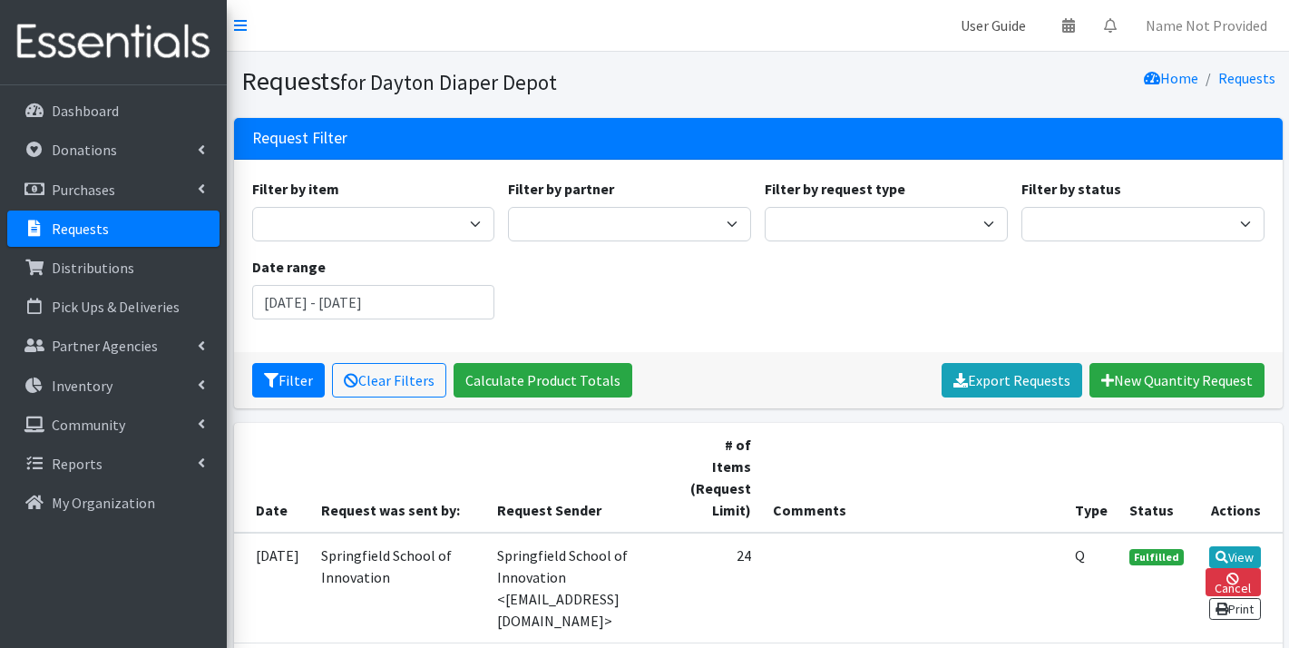
click at [993, 25] on link "User Guide" at bounding box center [993, 25] width 94 height 36
